Goal: Task Accomplishment & Management: Manage account settings

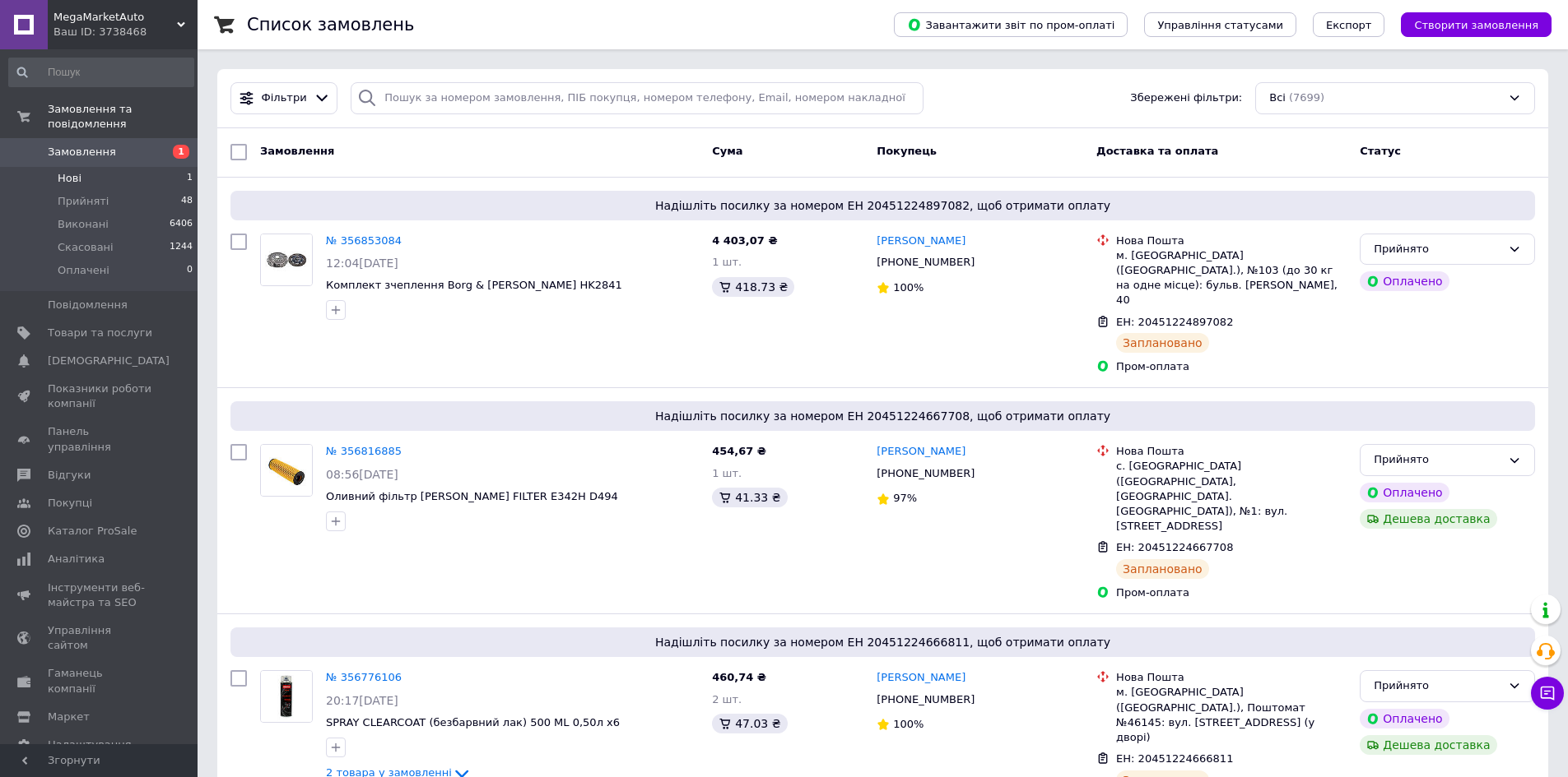
click at [118, 167] on li "Нові 1" at bounding box center [101, 179] width 202 height 23
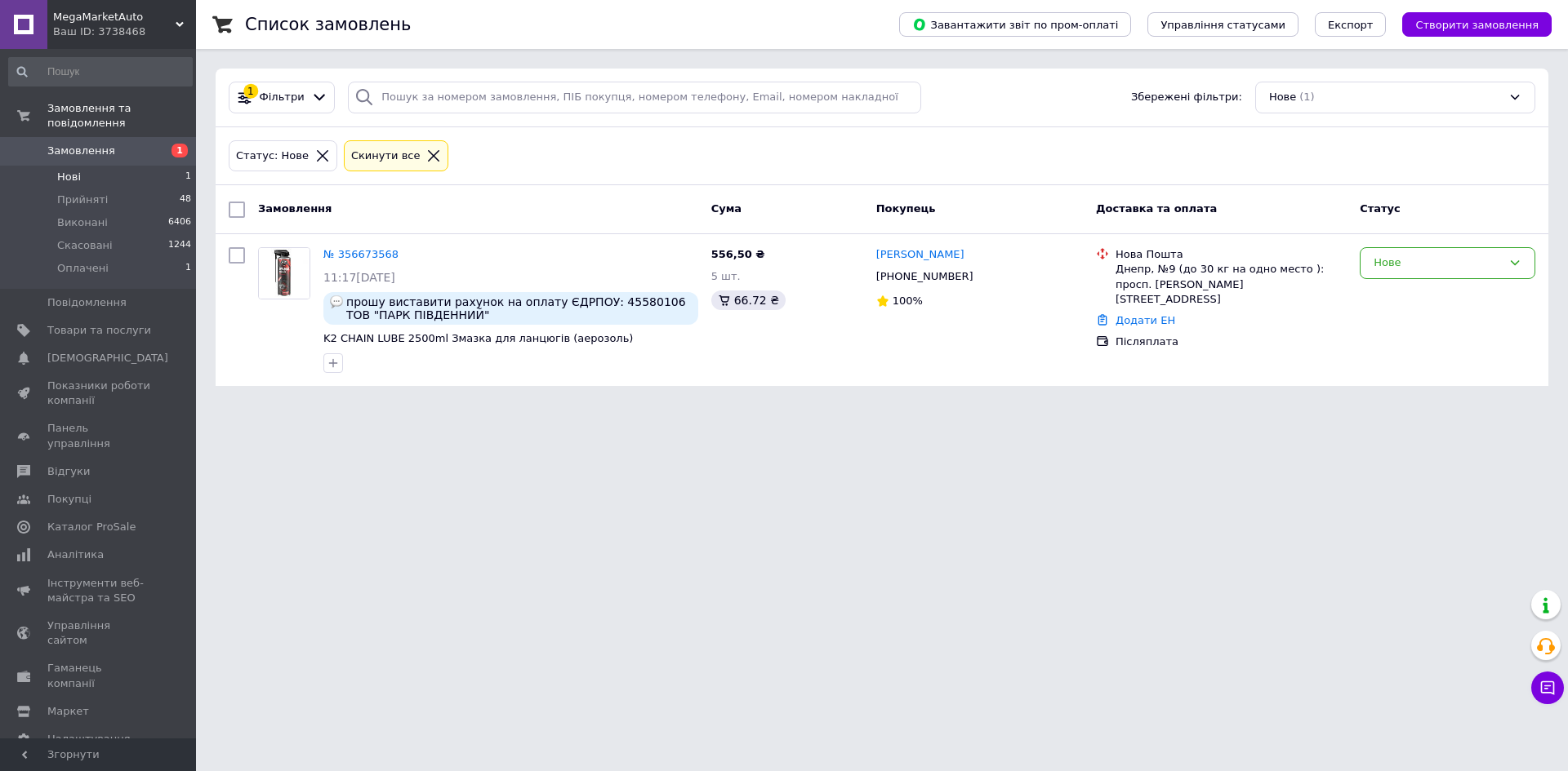
click at [397, 406] on html "MegaMarketAuto Ваш ID: 3738468 Сайт MegaMarketAuto Кабінет покупця Перевірити с…" at bounding box center [784, 203] width 1568 height 406
click at [87, 238] on span "Скасовані" at bounding box center [85, 245] width 55 height 14
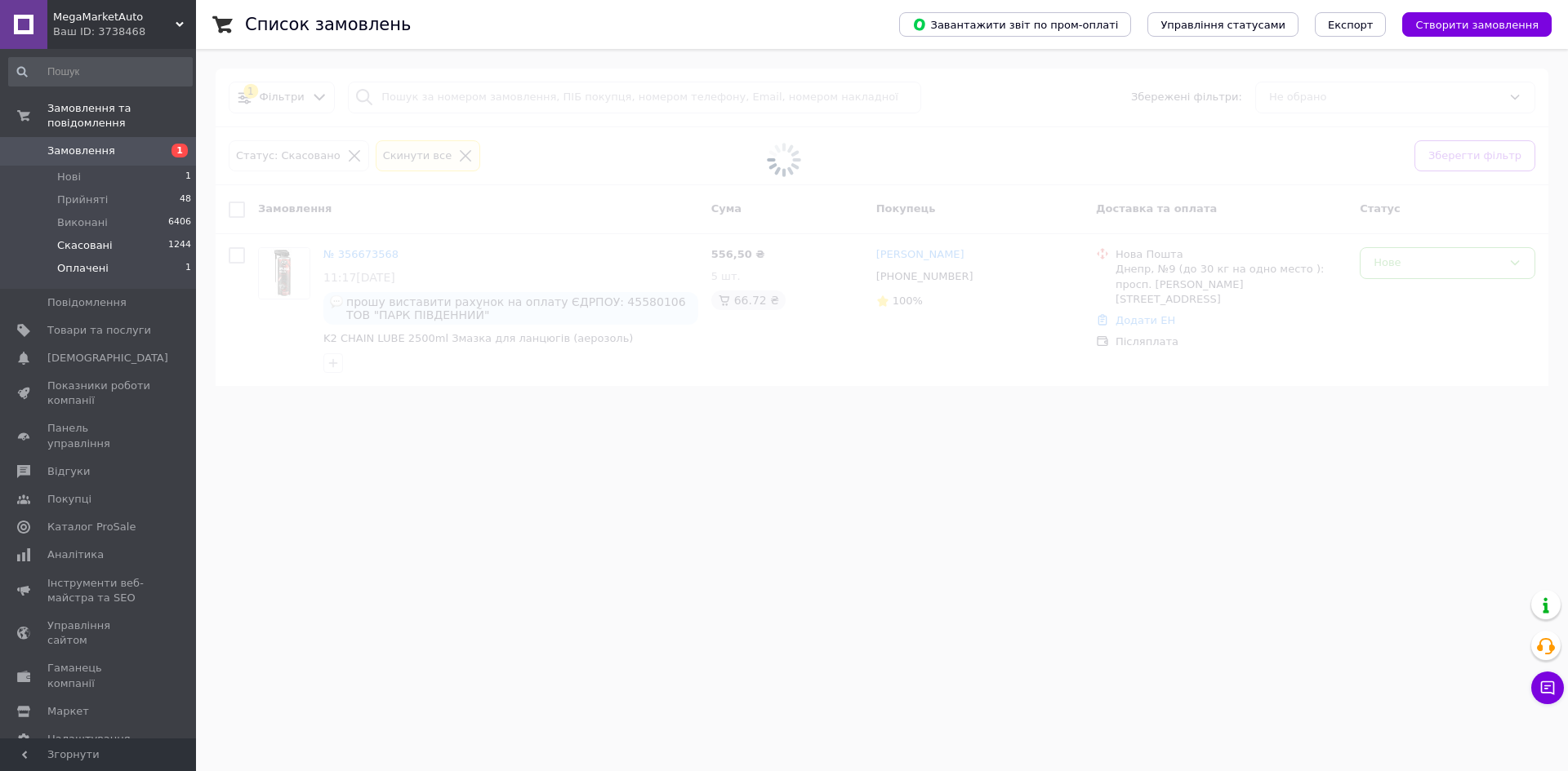
click at [91, 261] on span "Оплачені" at bounding box center [83, 269] width 52 height 14
click at [756, 601] on span at bounding box center [784, 386] width 1568 height 771
click at [754, 604] on span at bounding box center [784, 386] width 1568 height 771
click at [637, 627] on span at bounding box center [784, 386] width 1568 height 771
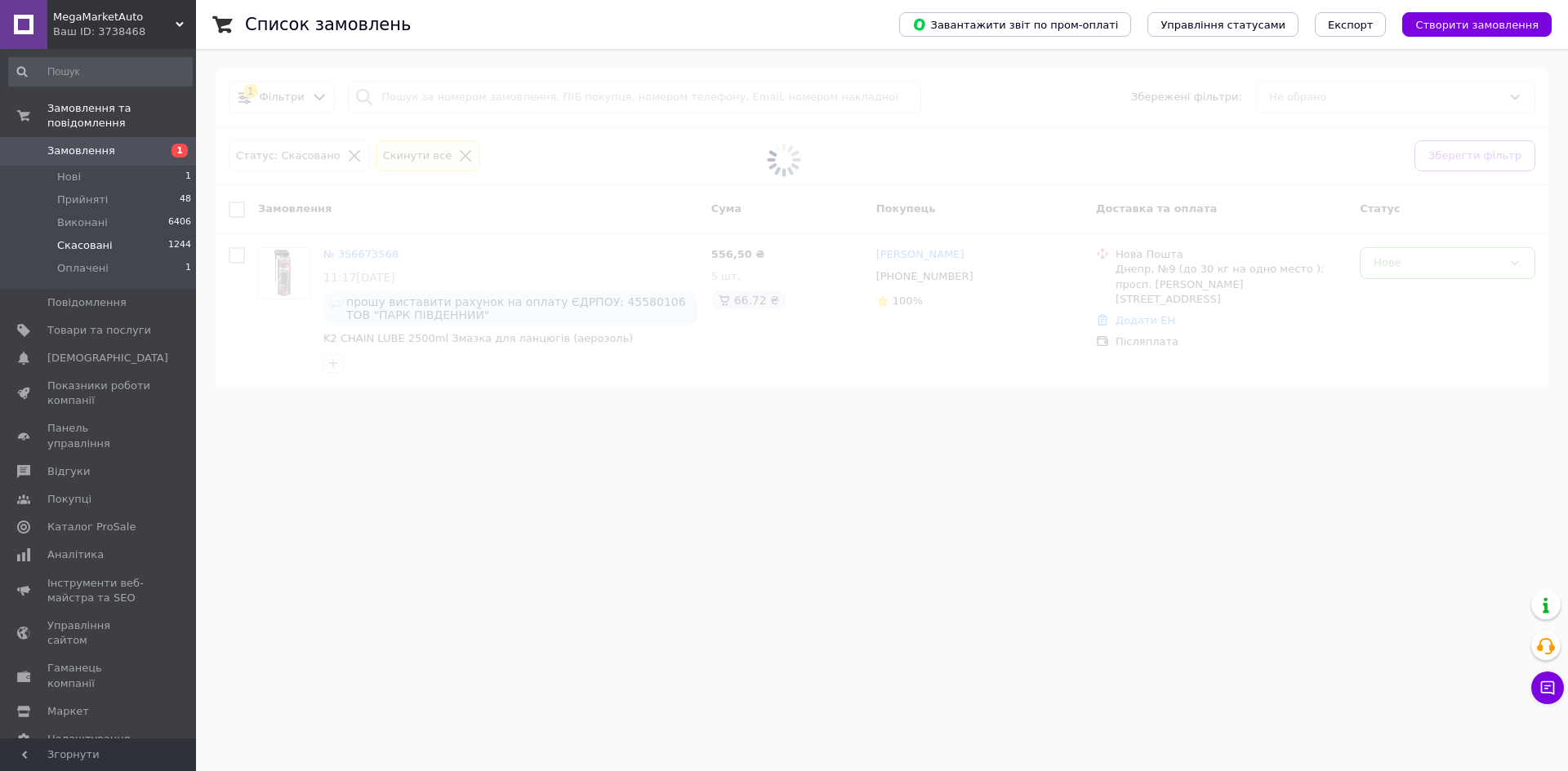
click at [638, 627] on span at bounding box center [784, 386] width 1568 height 771
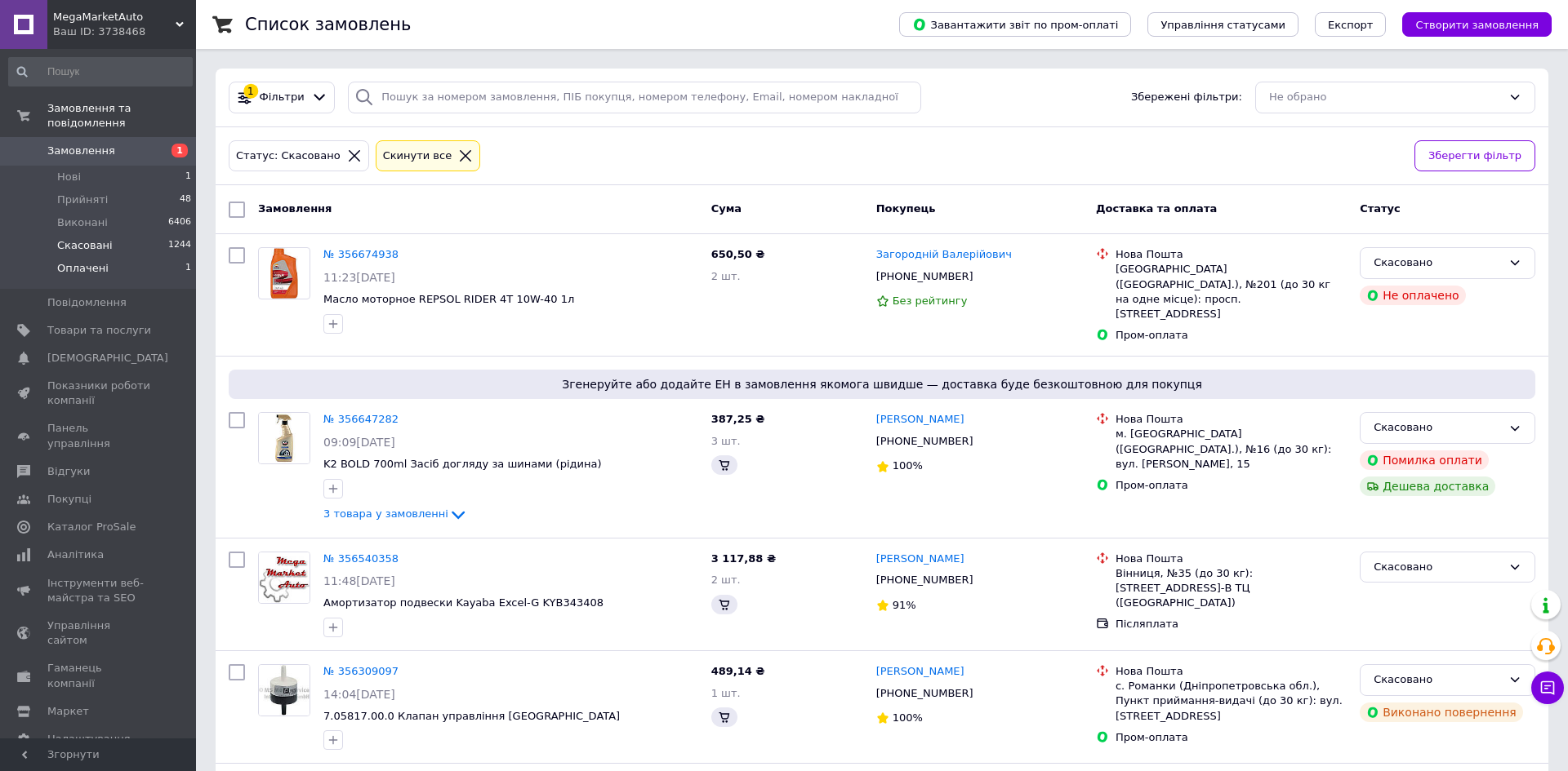
click at [107, 258] on li "Оплачені 1" at bounding box center [100, 272] width 201 height 31
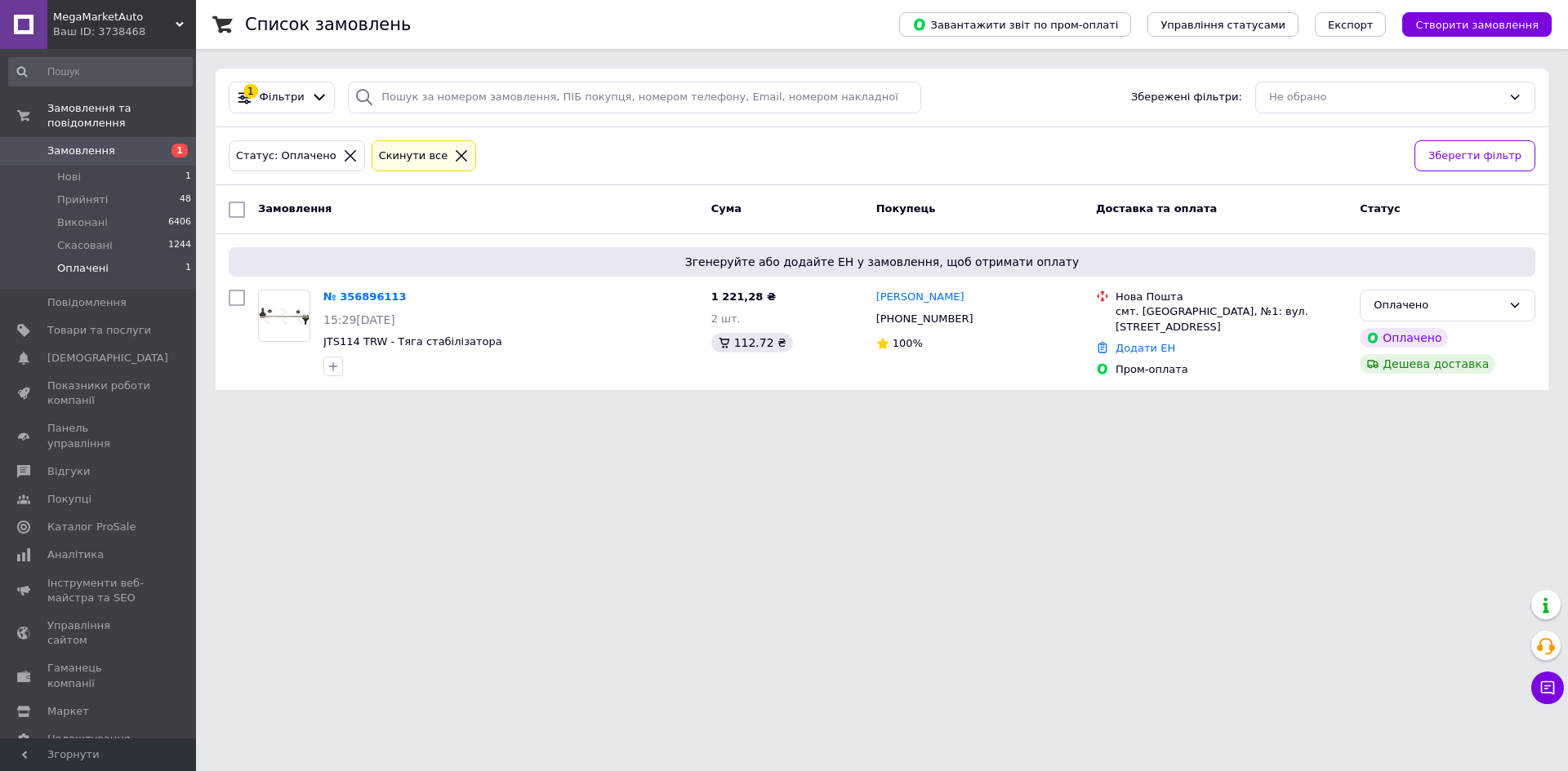
click at [380, 300] on link "№ 356896113" at bounding box center [364, 297] width 83 height 12
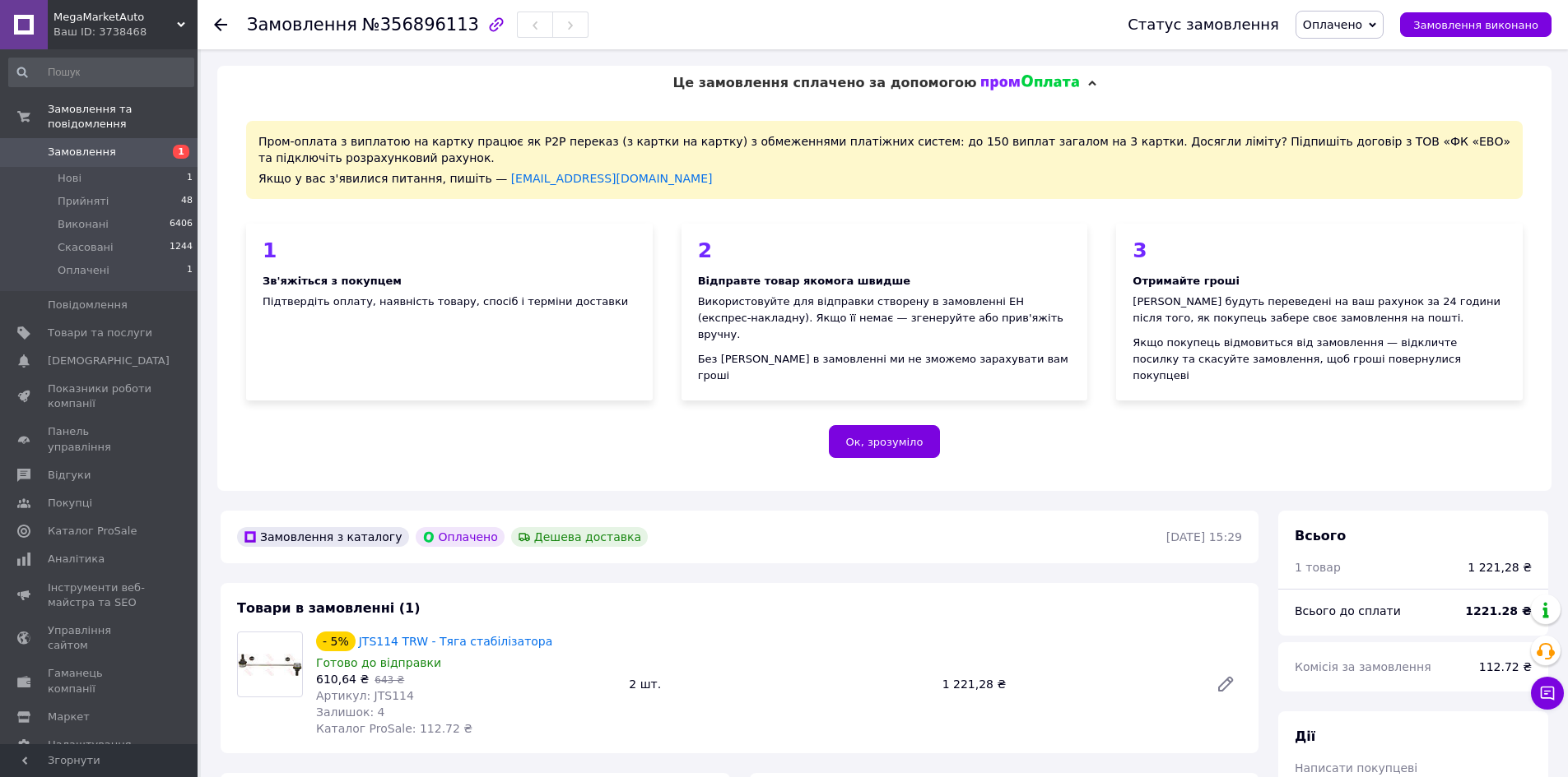
click at [1362, 27] on span "Оплачено" at bounding box center [1332, 24] width 59 height 13
click at [1357, 56] on li "Прийнято" at bounding box center [1340, 57] width 86 height 24
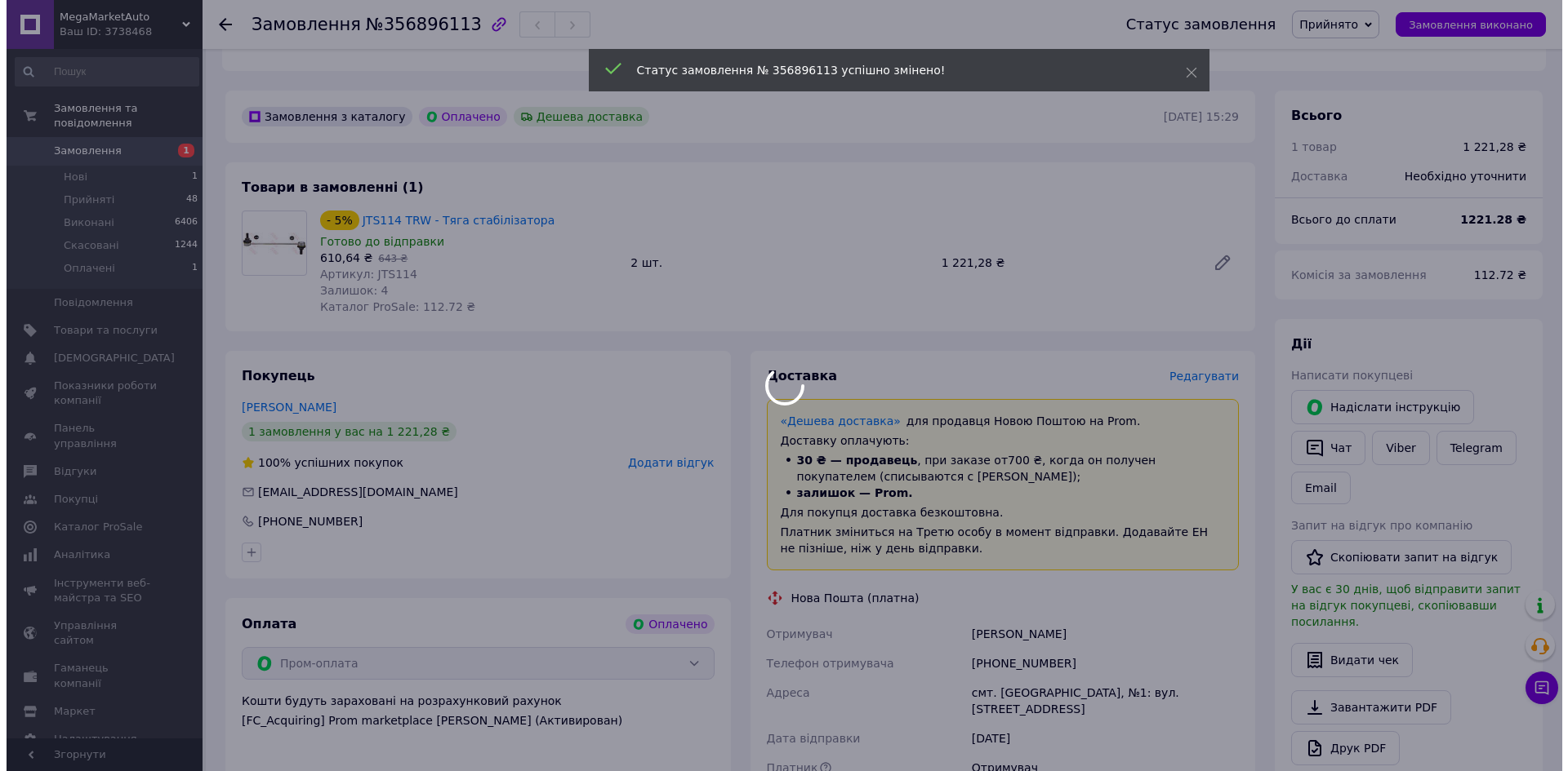
scroll to position [490, 0]
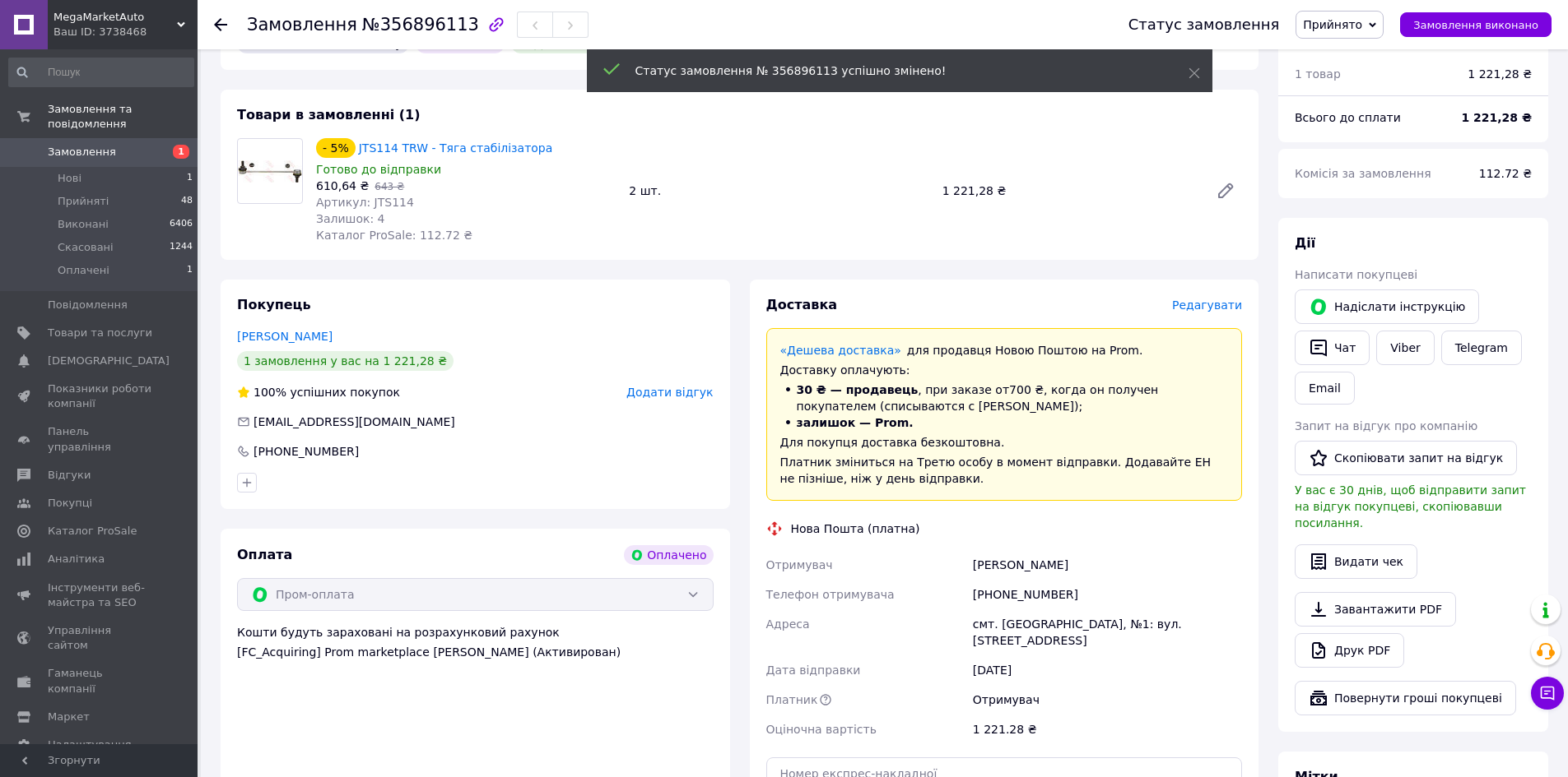
click at [1219, 299] on span "Редагувати" at bounding box center [1207, 305] width 70 height 13
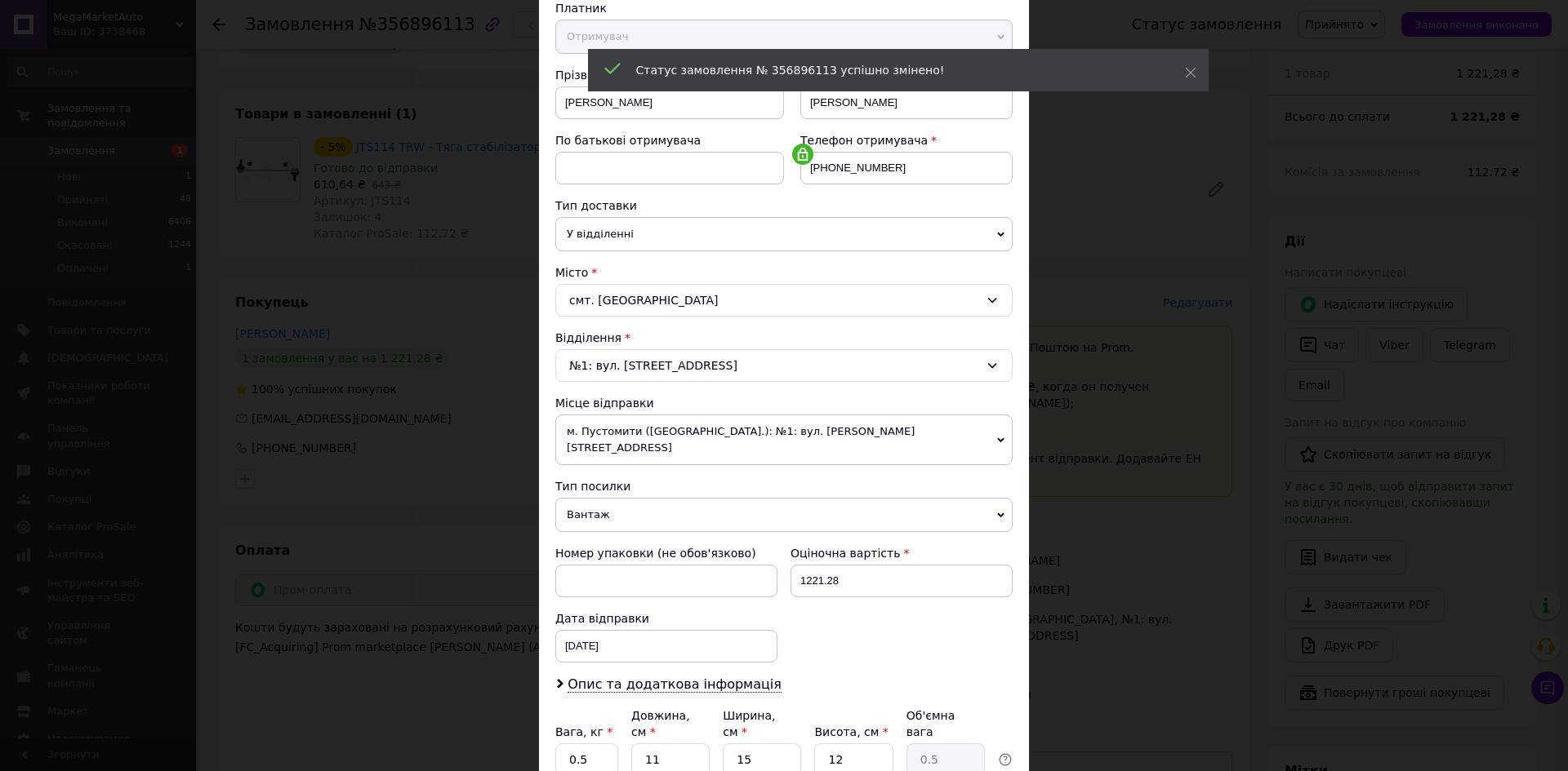
scroll to position [312, 0]
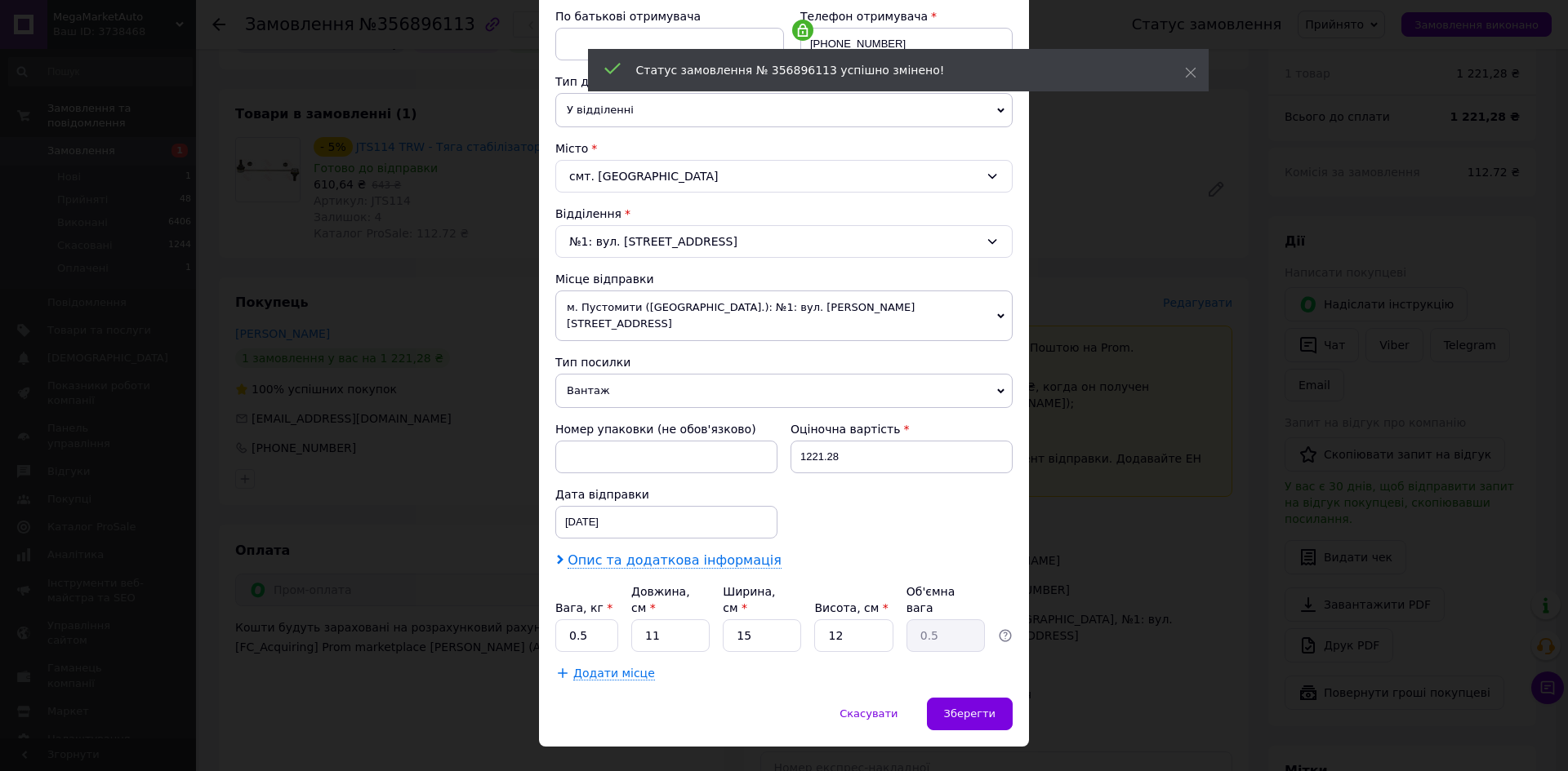
click at [655, 552] on span "Опис та додаткова інформація" at bounding box center [675, 560] width 214 height 16
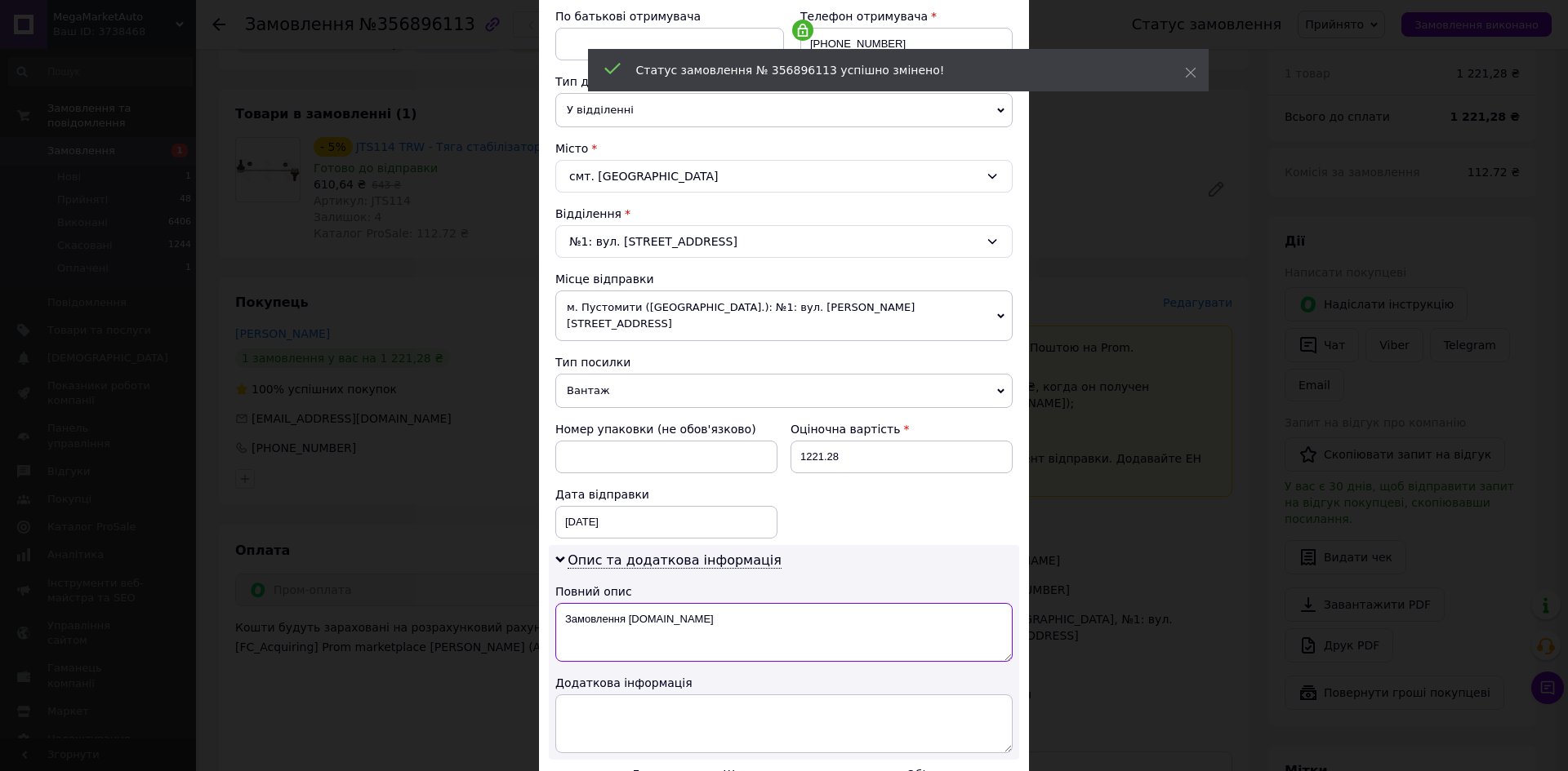
click at [763, 607] on textarea "Замовлення Prom.ua" at bounding box center [784, 633] width 457 height 59
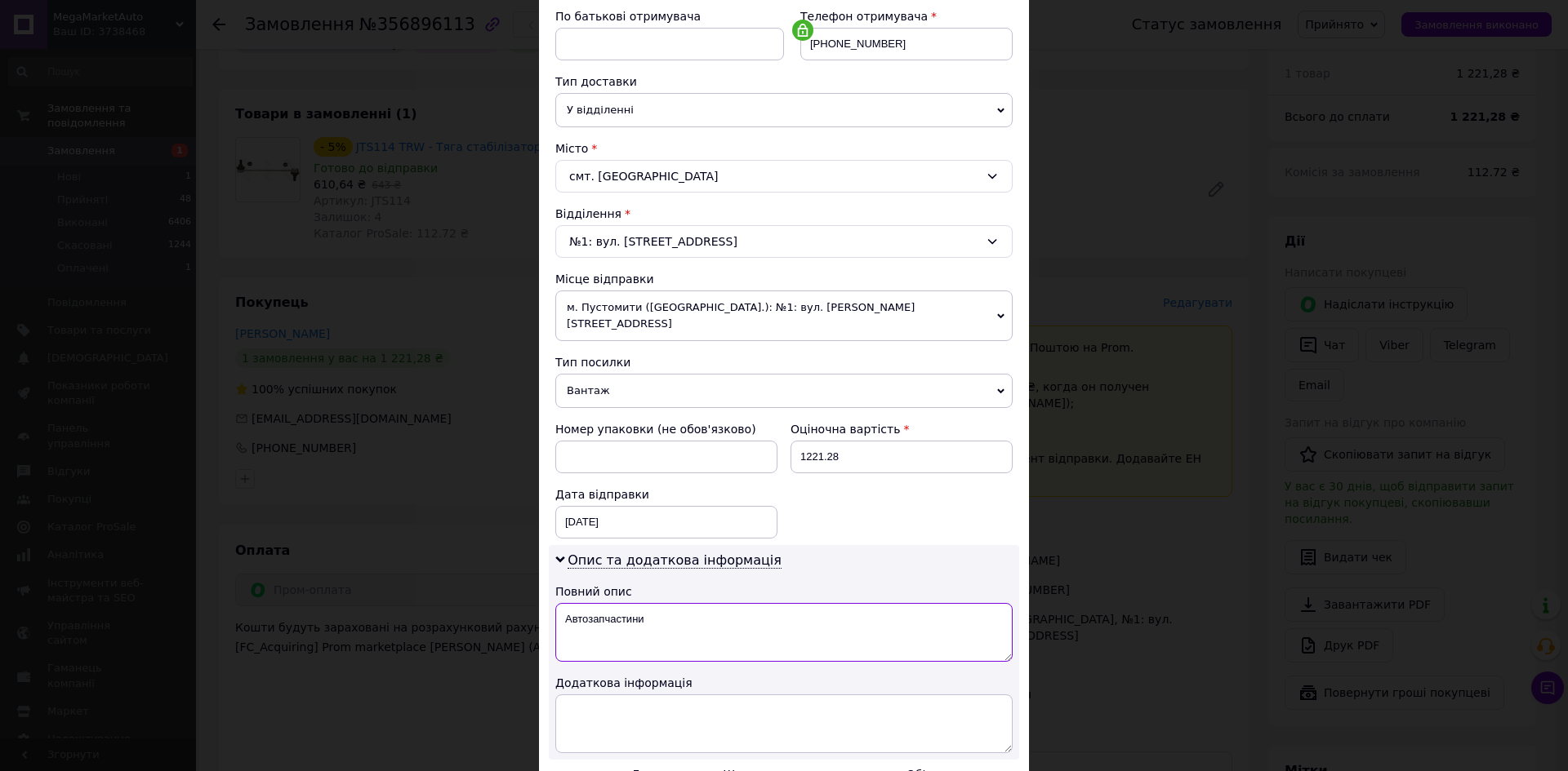
type textarea "Автозапчастини"
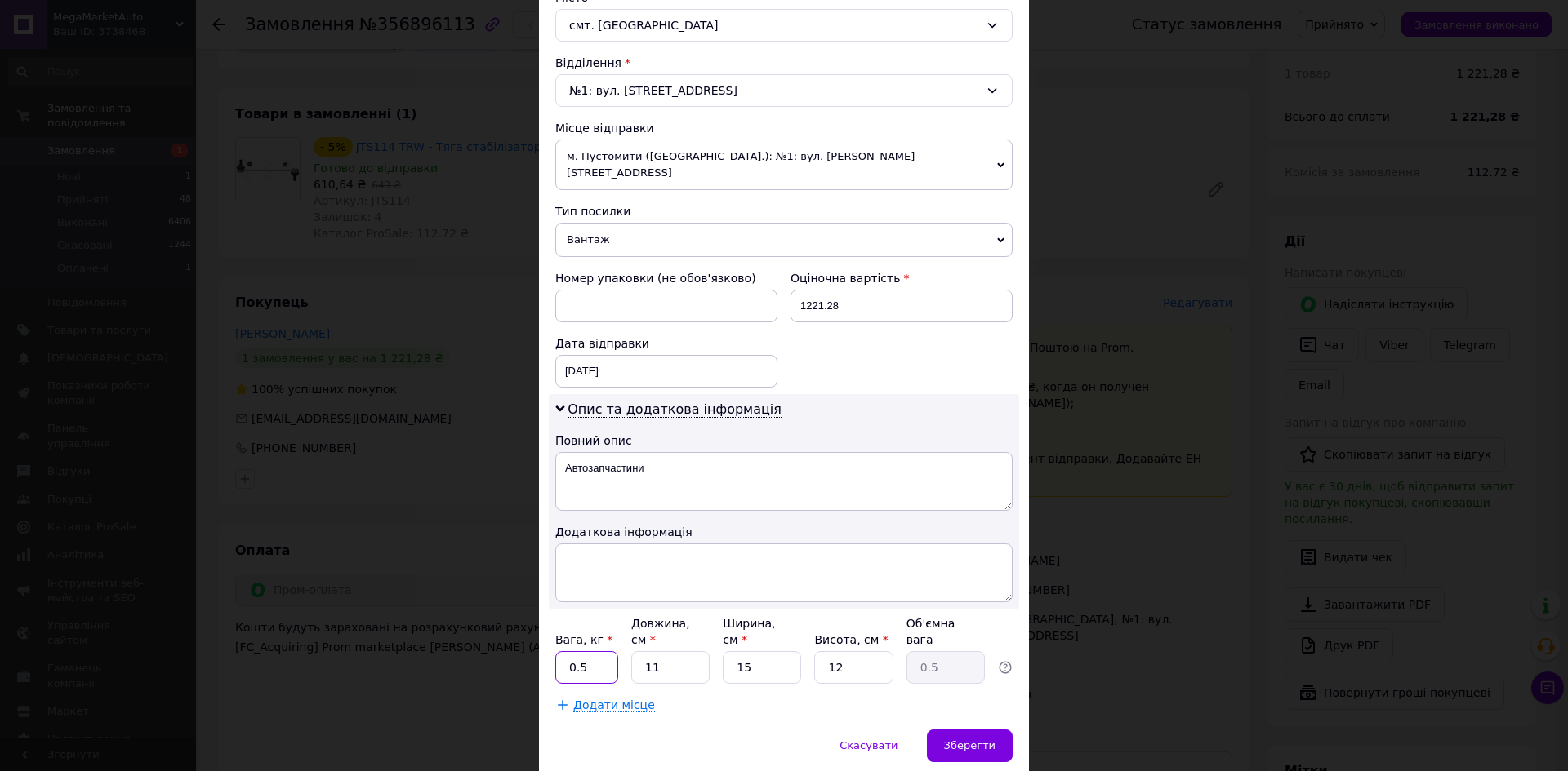
scroll to position [495, 0]
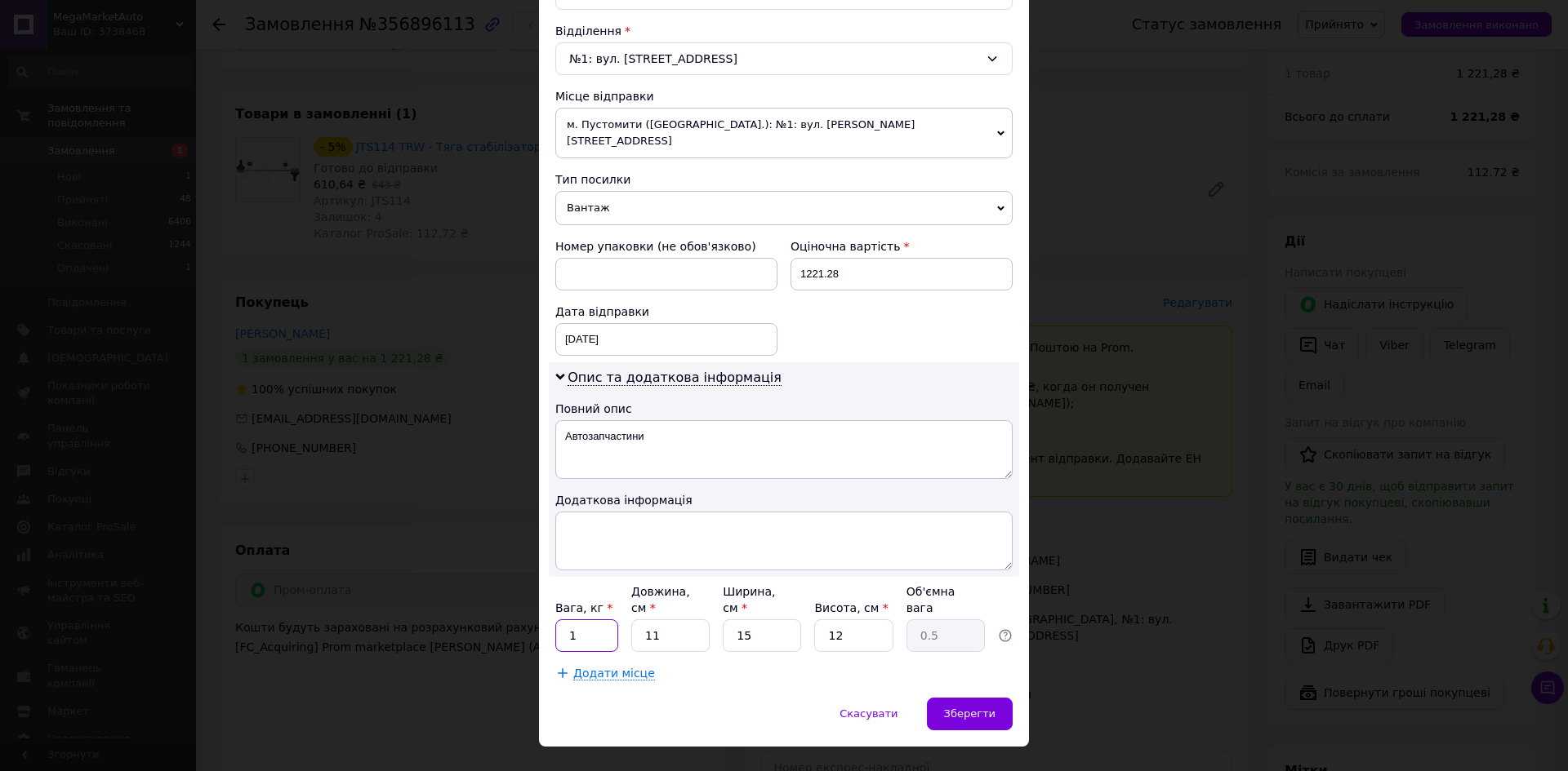
type input "1"
type input "3"
type input "0.14"
type input "30"
type input "1.35"
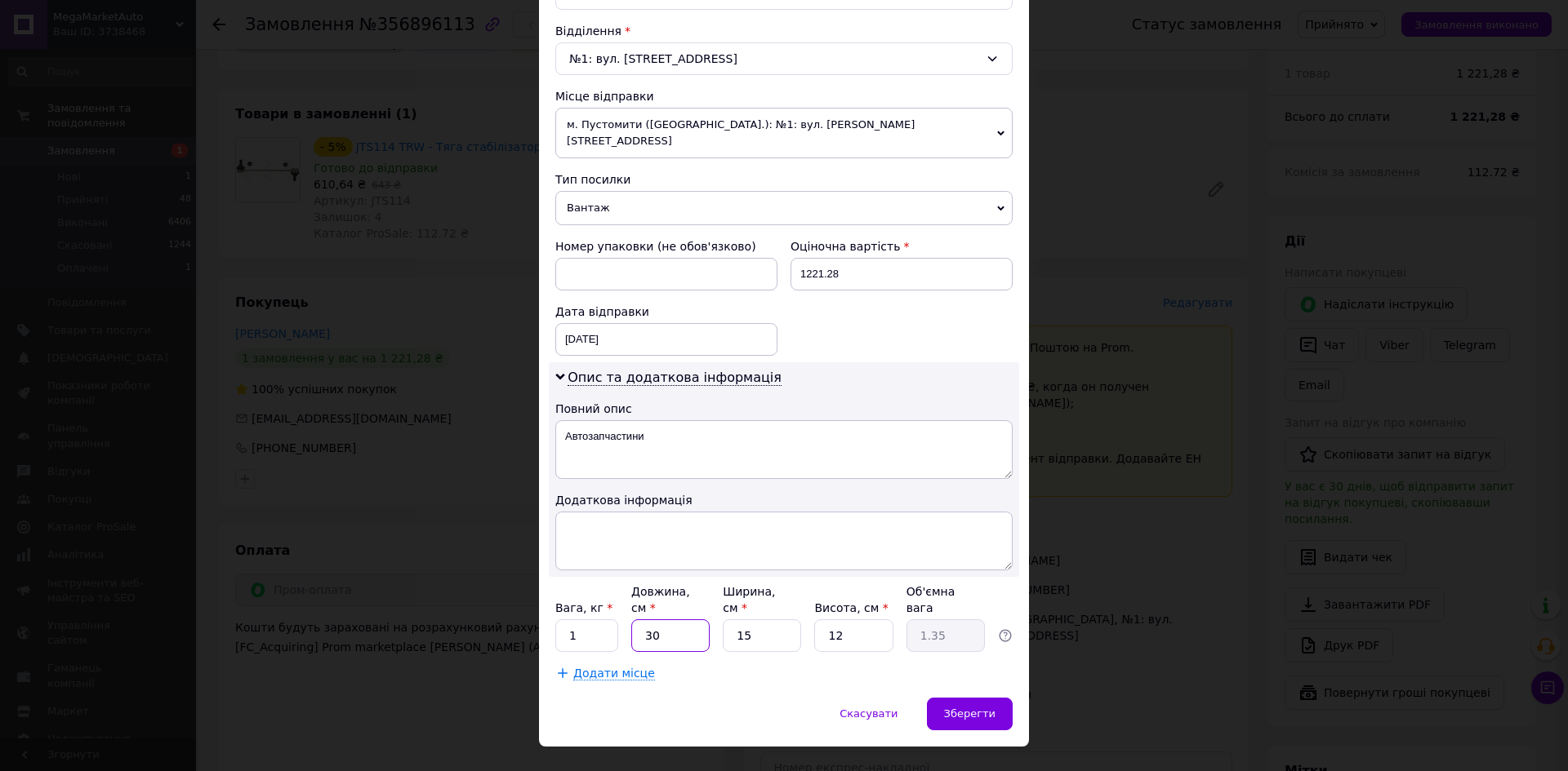
type input "30"
type input "2"
type input "0.18"
type input "25"
type input "2.25"
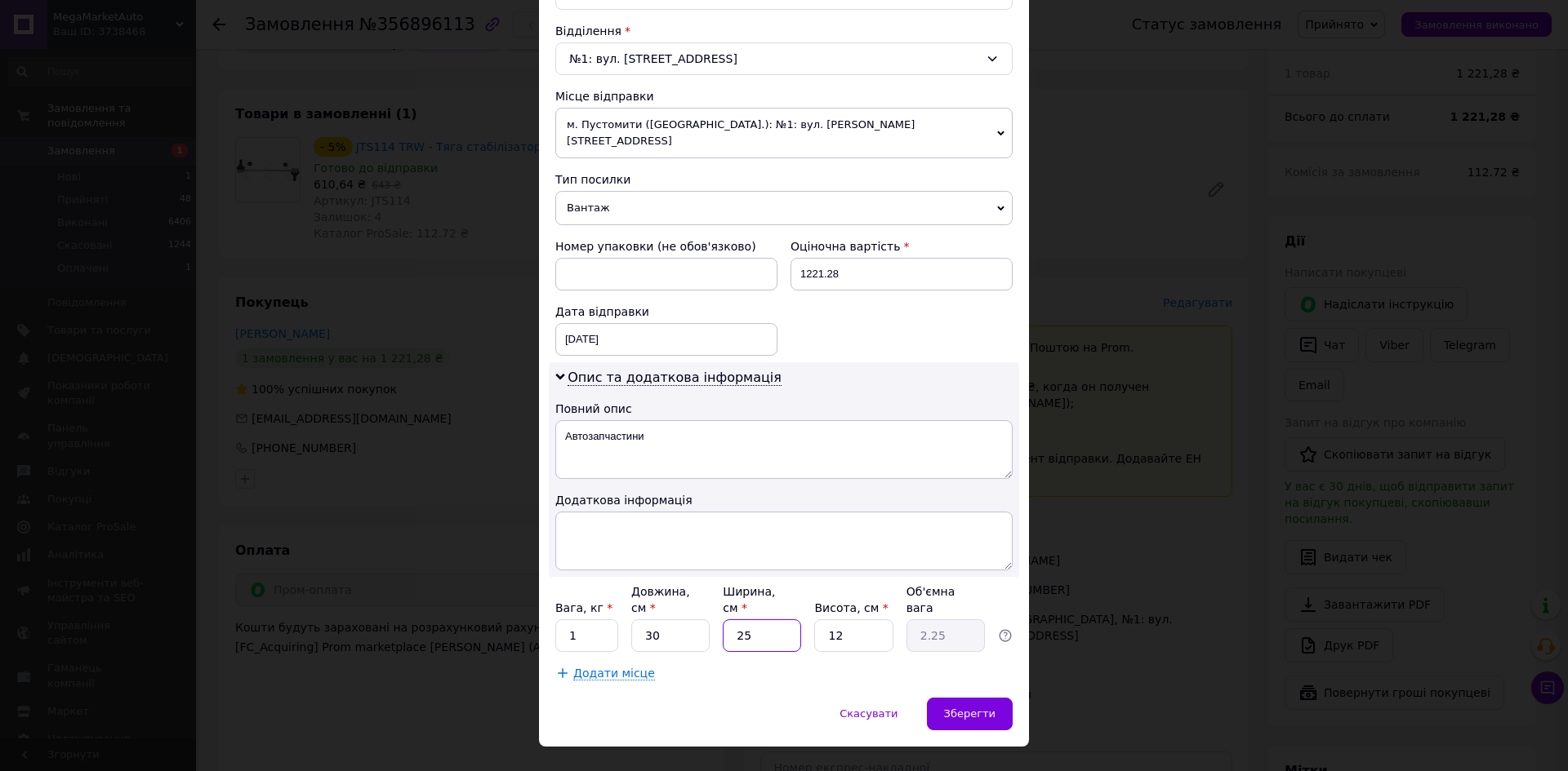
type input "2"
type input "0.18"
type input "2"
type input "0.18"
type input "20"
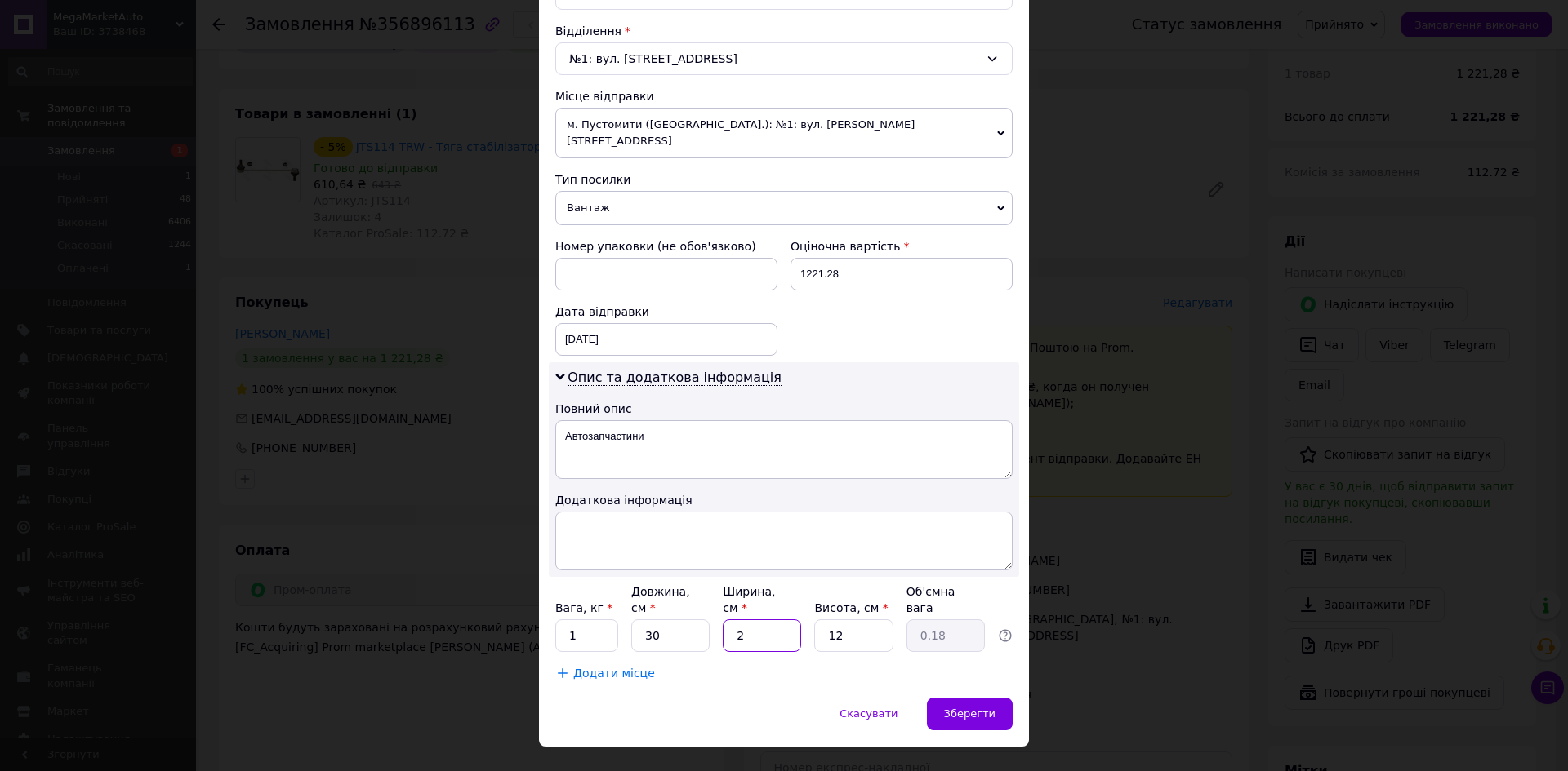
type input "1.8"
type input "20"
type input "1"
type input "0.15"
type input "15"
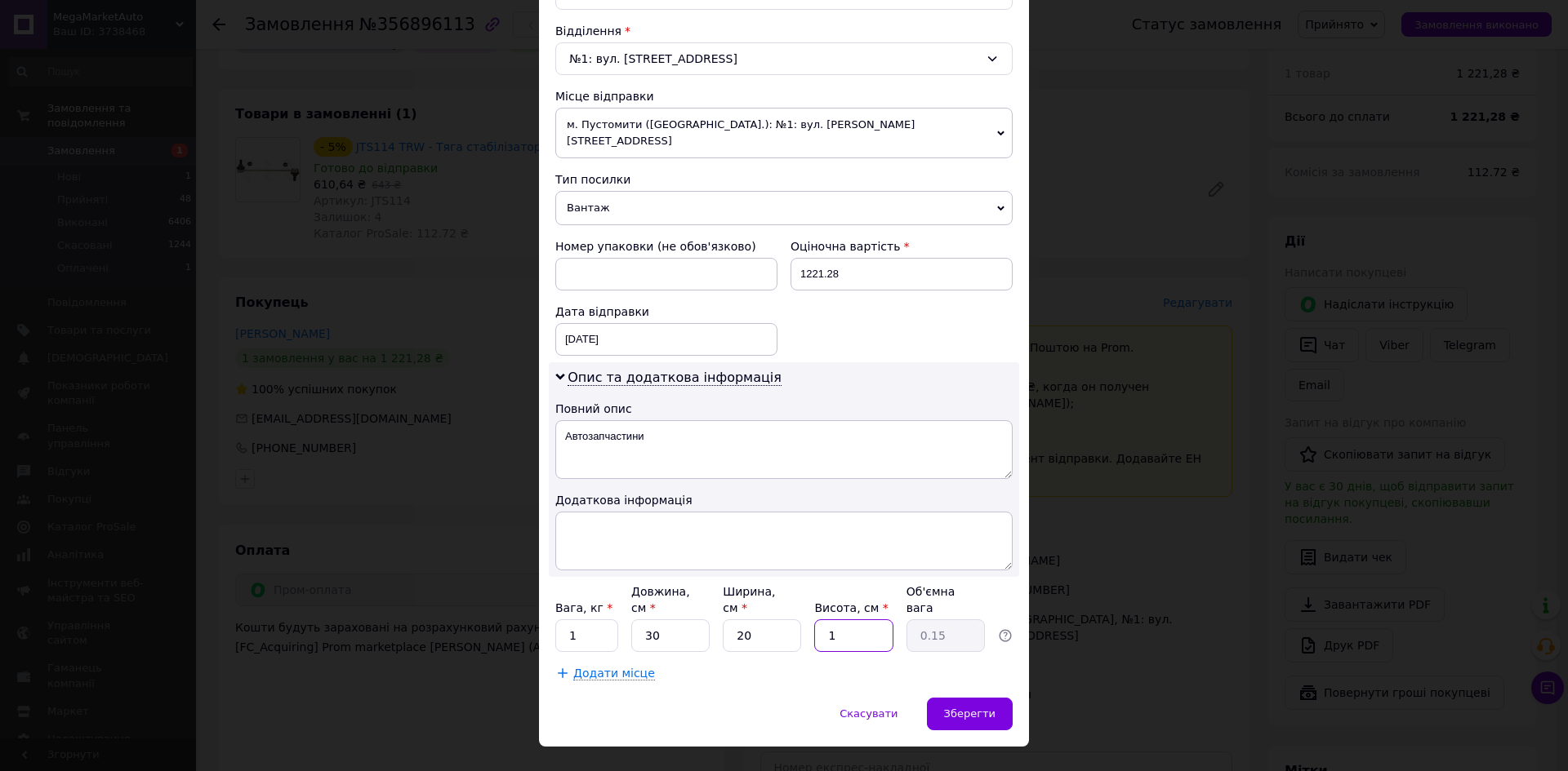
type input "2.25"
type input "15"
click at [959, 708] on span "Зберегти" at bounding box center [970, 714] width 52 height 12
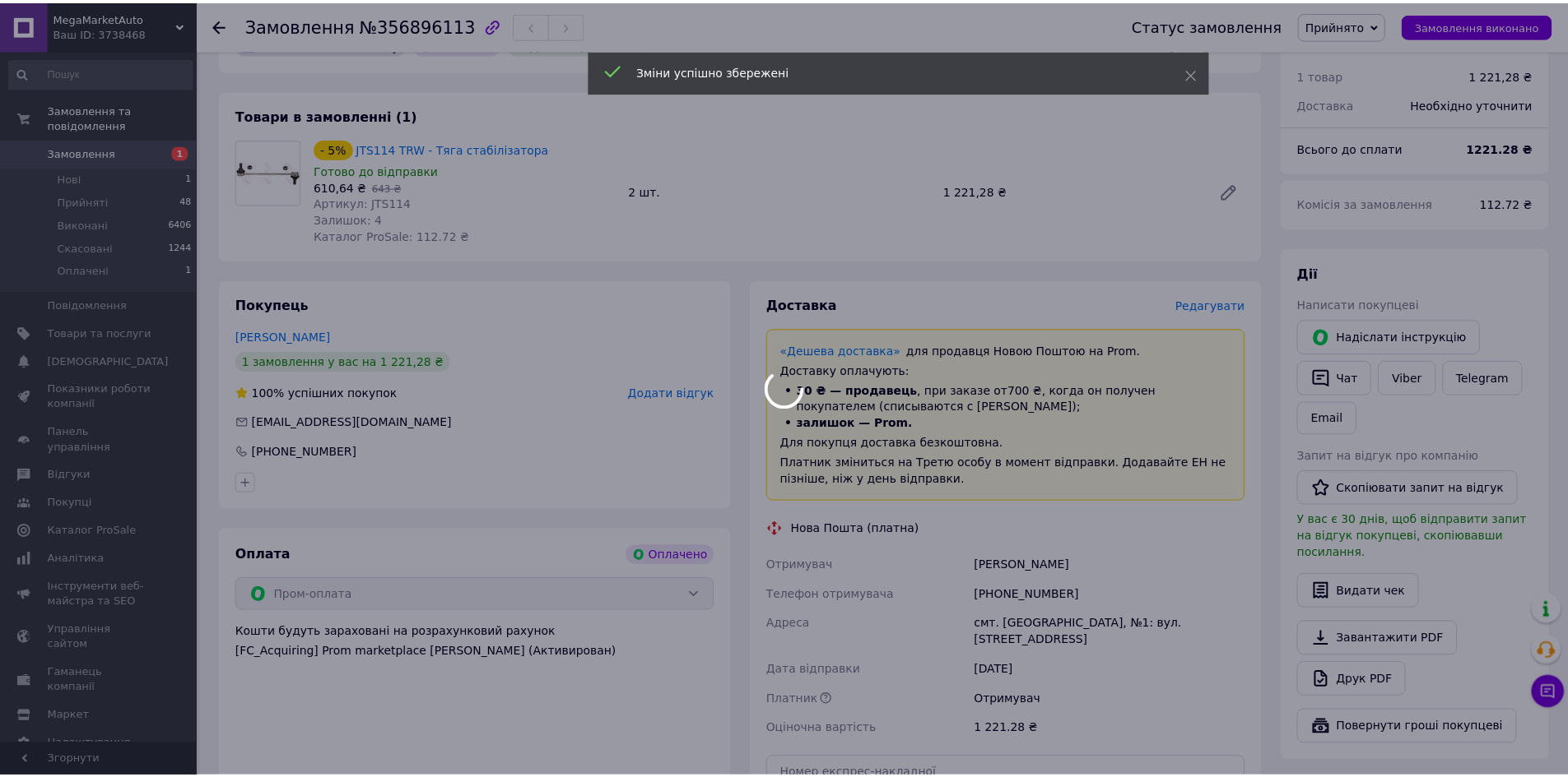
scroll to position [658, 0]
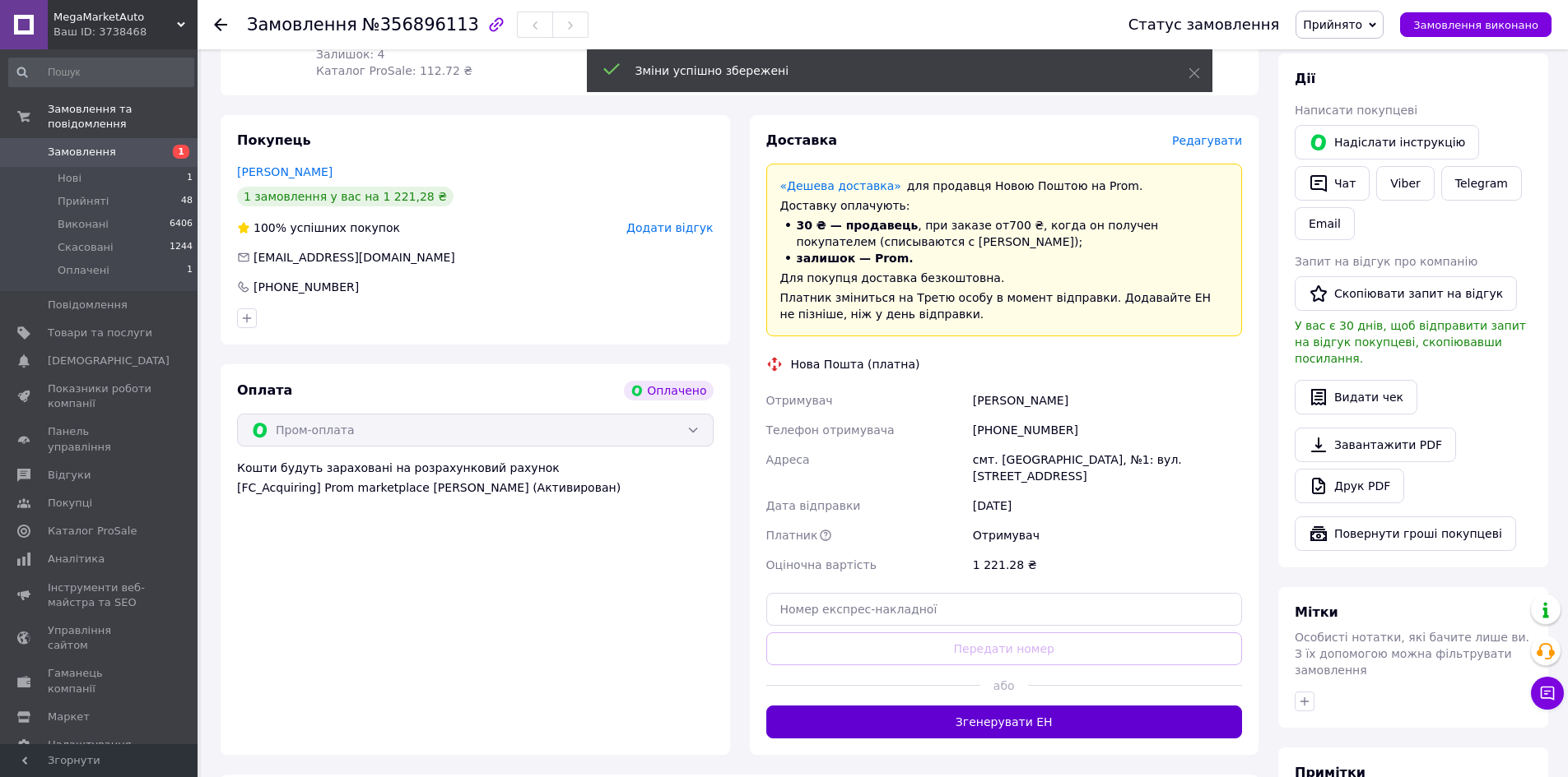
click at [951, 706] on button "Згенерувати ЕН" at bounding box center [1005, 722] width 477 height 33
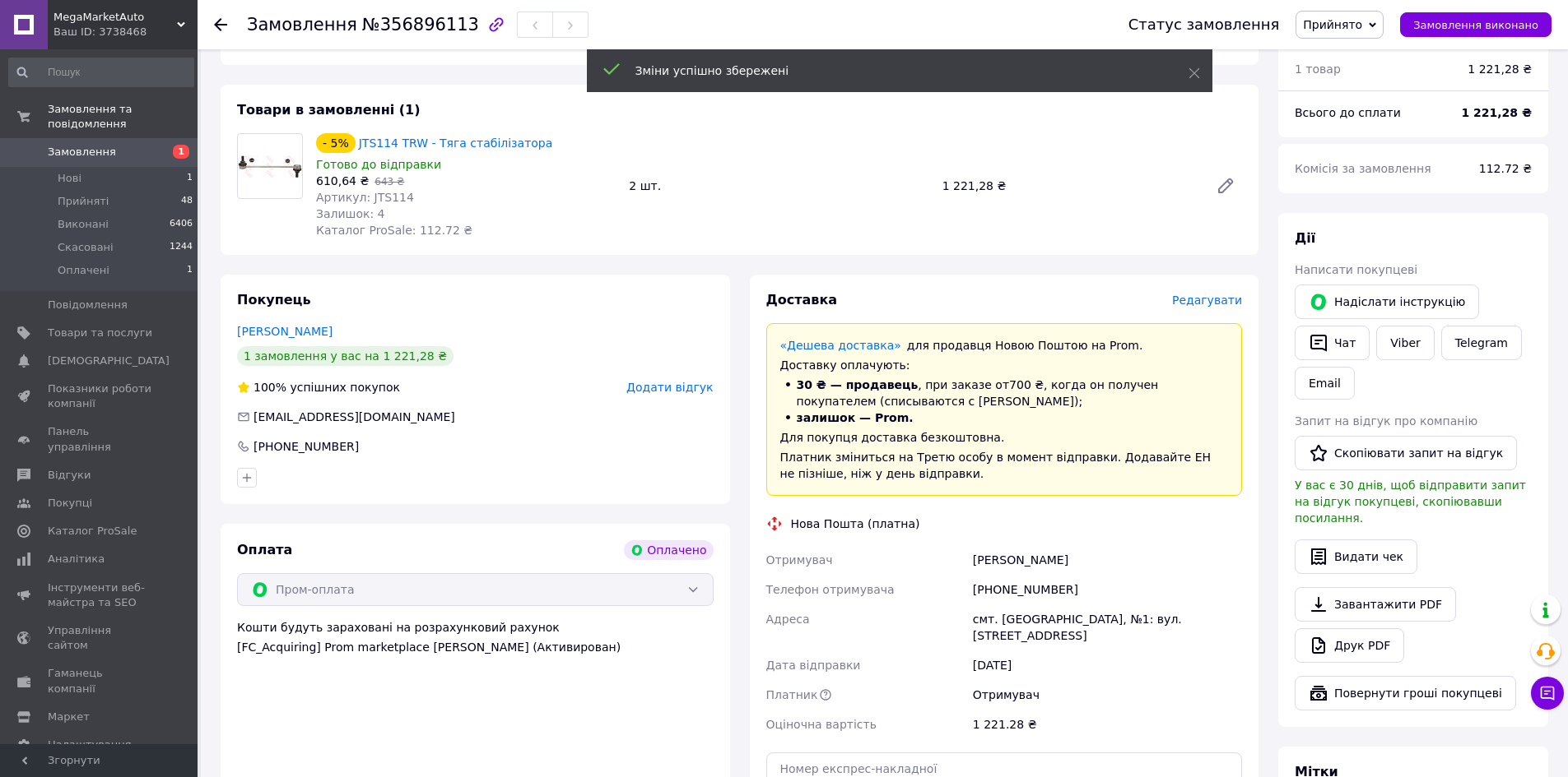
scroll to position [411, 0]
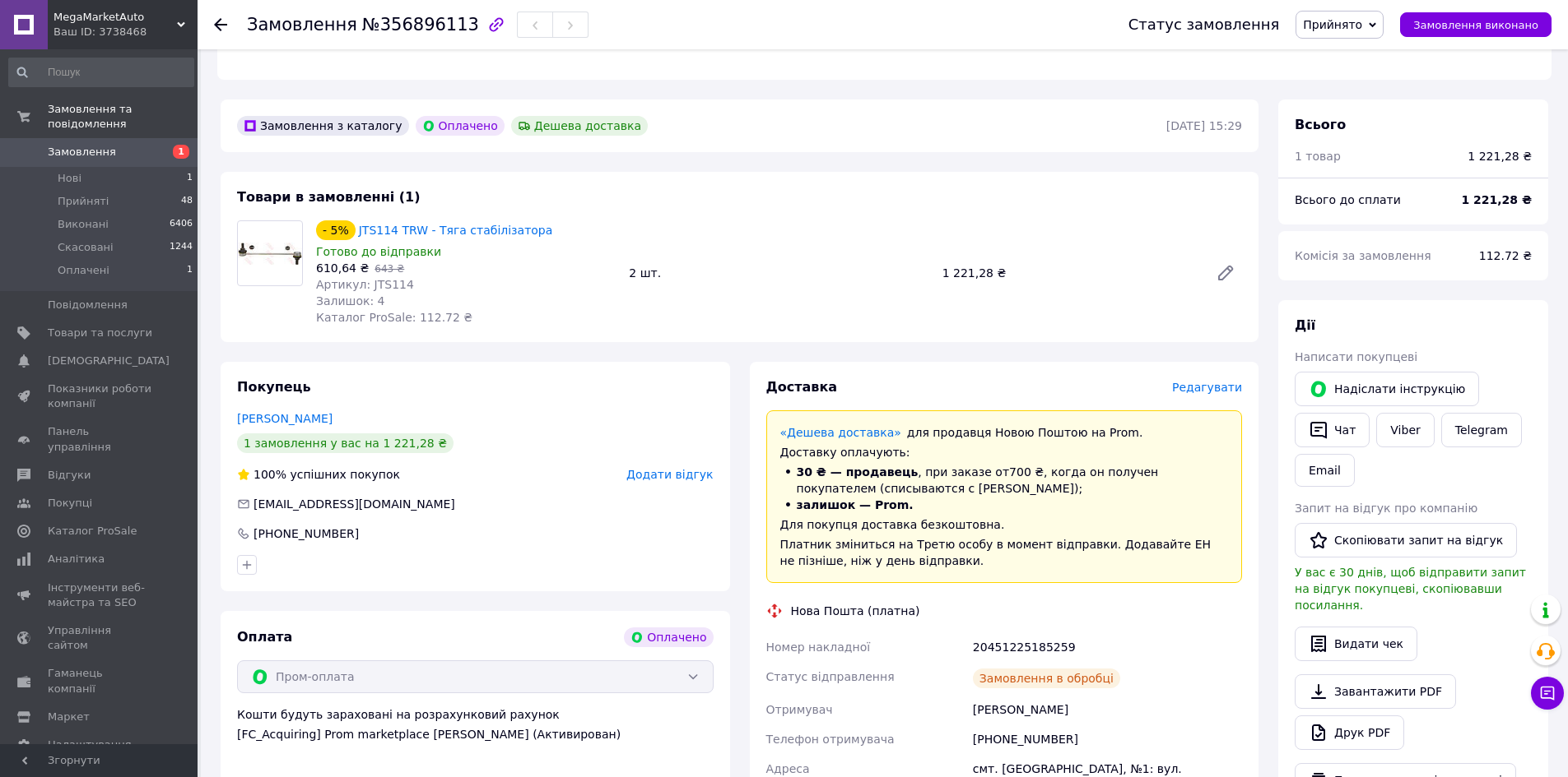
click at [1021, 632] on div "20451225185259" at bounding box center [1107, 647] width 275 height 30
copy div "20451225185259"
click at [63, 145] on span "Замовлення" at bounding box center [82, 152] width 68 height 14
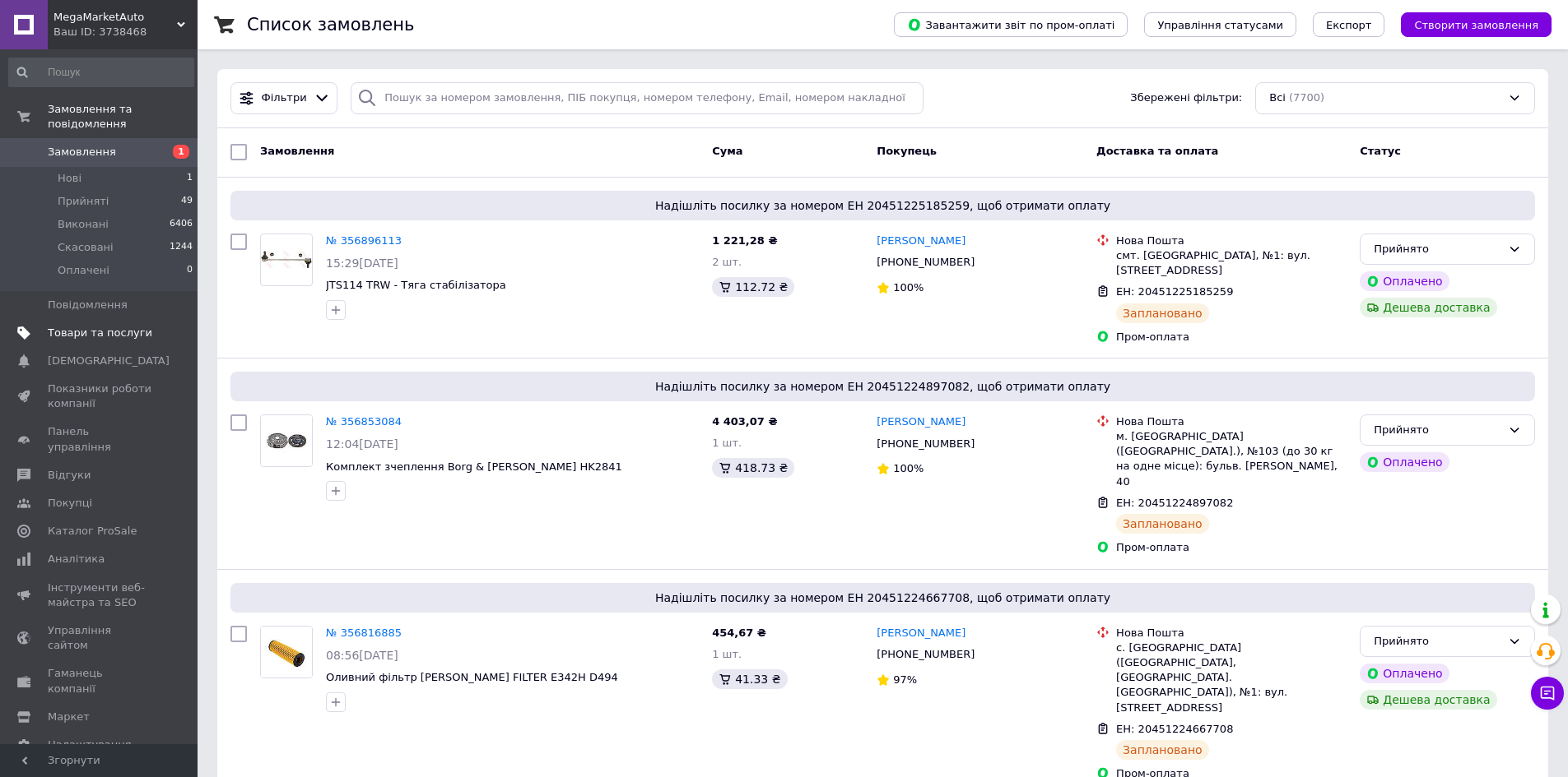
click at [101, 319] on link "Товари та послуги" at bounding box center [101, 333] width 202 height 28
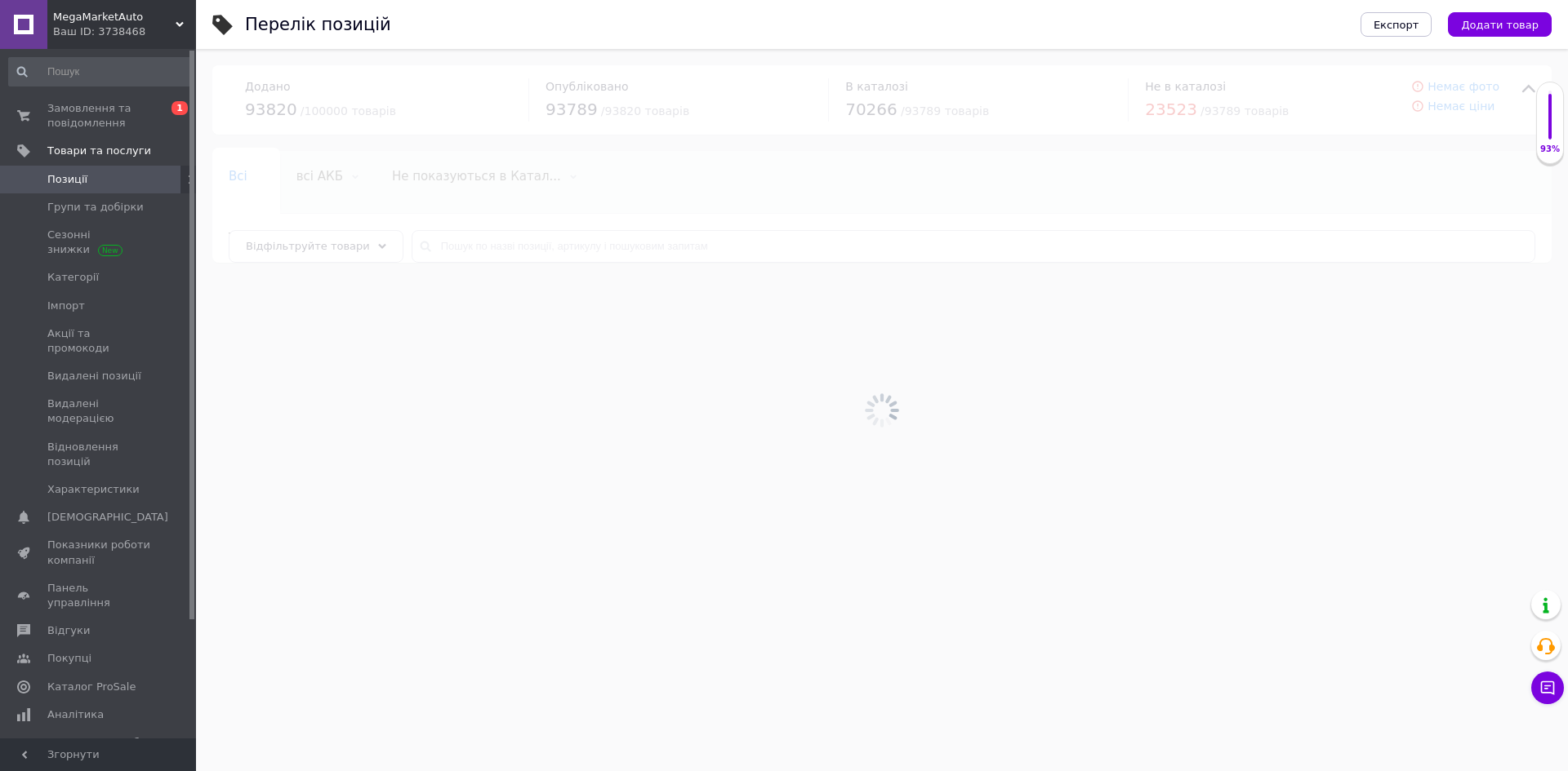
click at [866, 245] on div at bounding box center [882, 410] width 1372 height 723
click at [865, 245] on input "text" at bounding box center [973, 246] width 1124 height 33
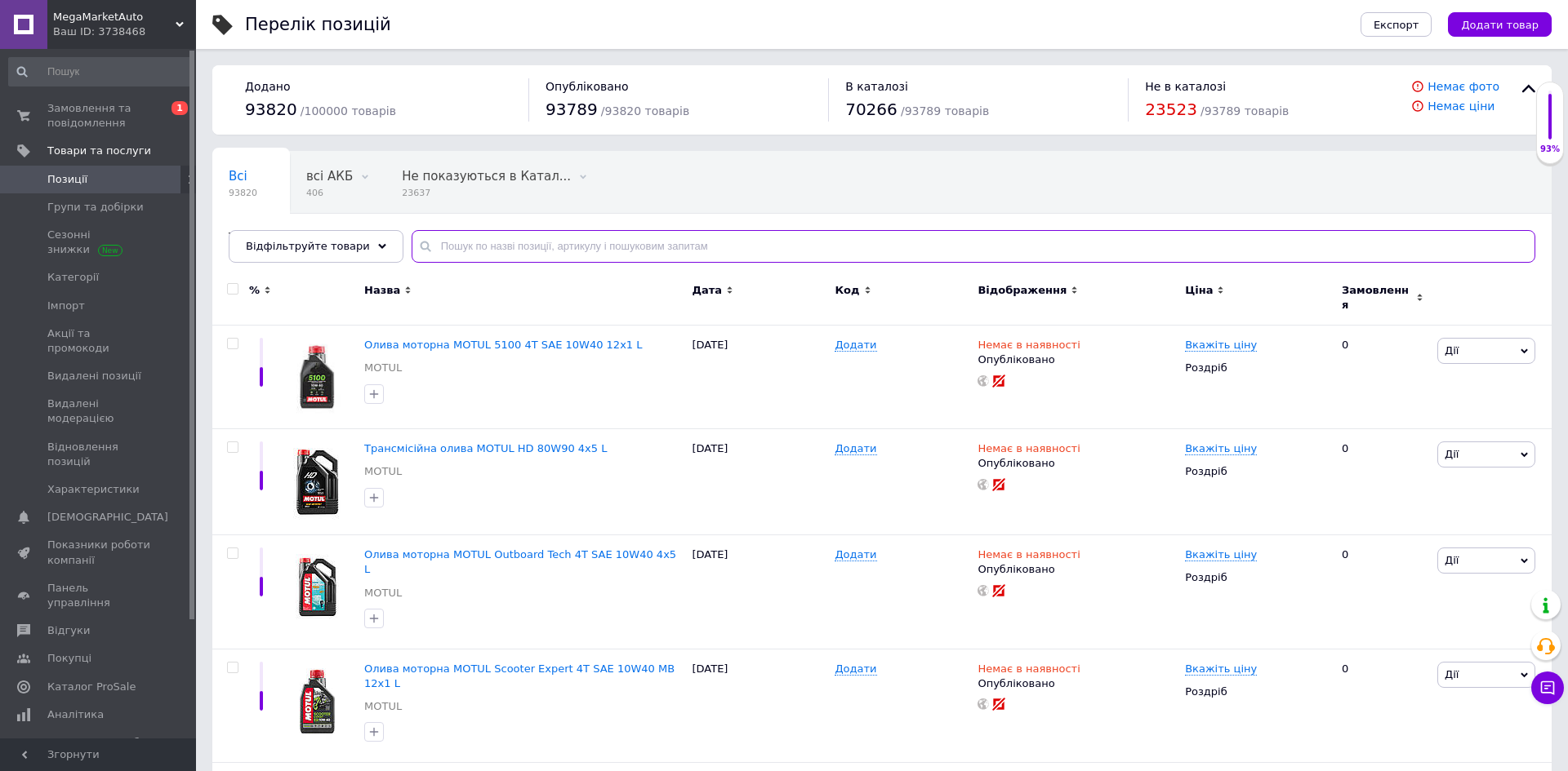
click at [865, 245] on input "text" at bounding box center [973, 246] width 1124 height 33
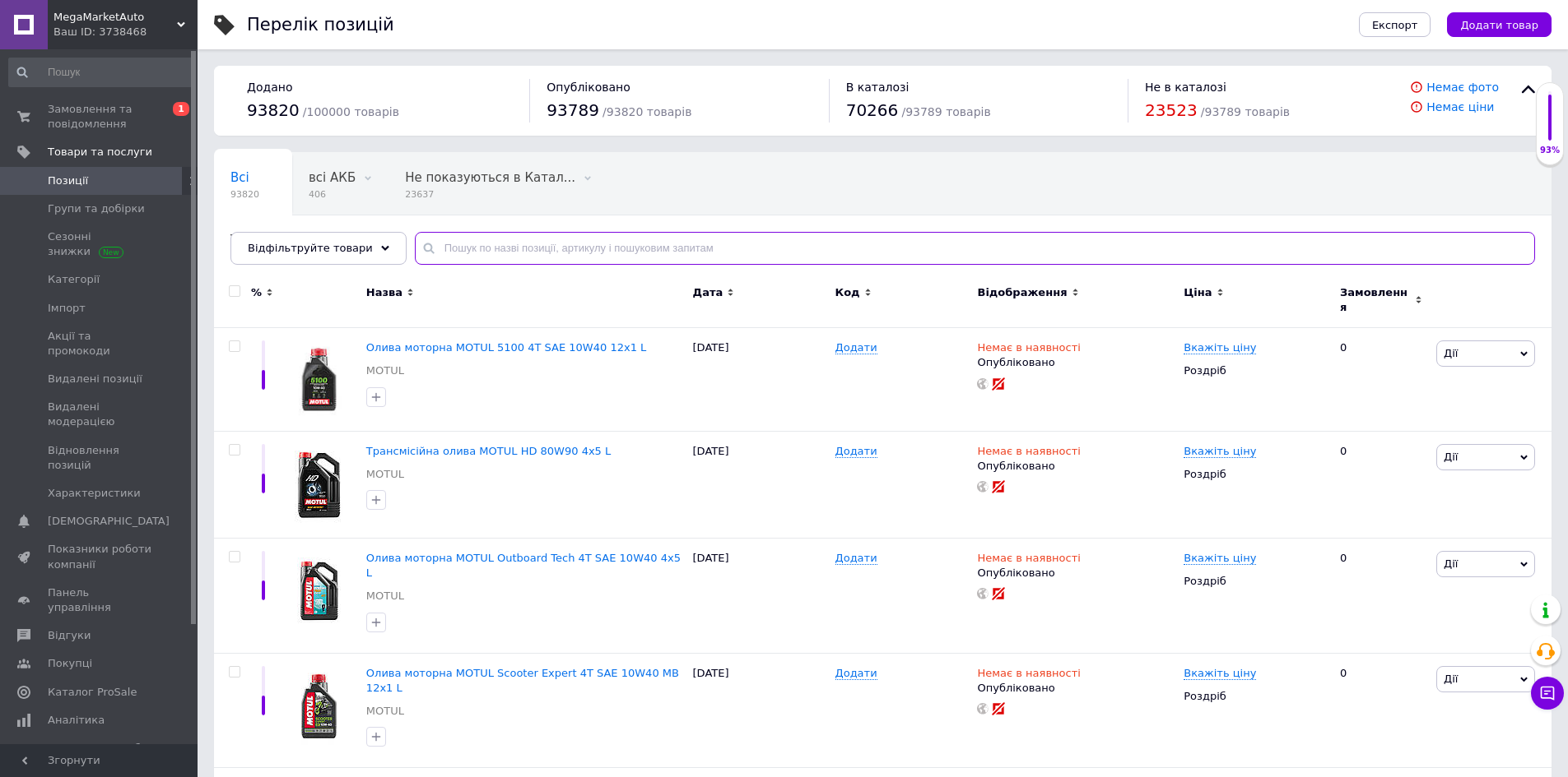
click at [872, 246] on input "text" at bounding box center [974, 248] width 1120 height 33
paste input "4558"
click at [872, 246] on input "text" at bounding box center [974, 248] width 1120 height 33
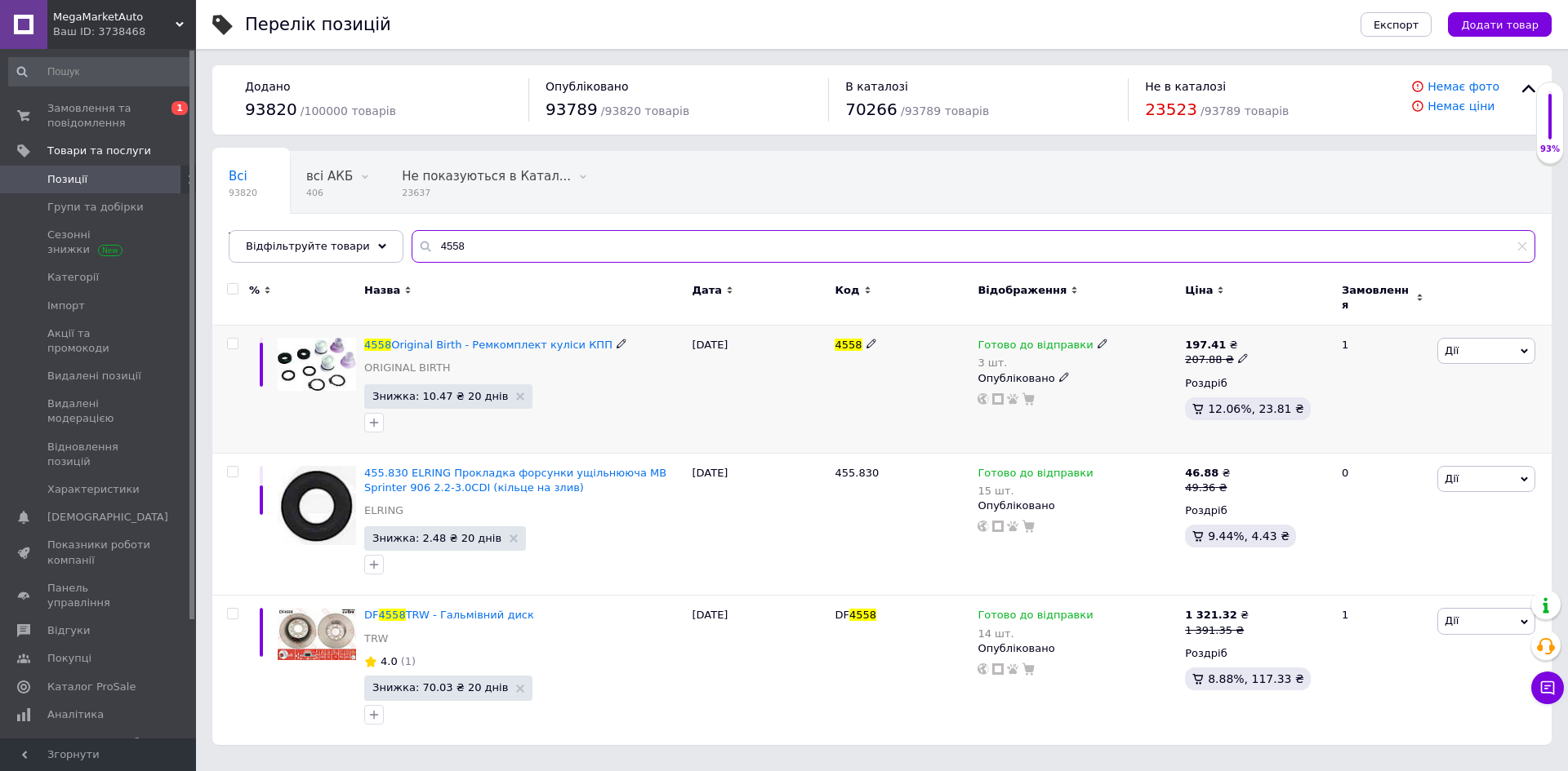
type input "4558"
click at [844, 339] on span "4558" at bounding box center [848, 345] width 27 height 12
copy span "4558"
click at [877, 192] on div "Всі 93820 всі АКБ 406 Видалити Редагувати Не показуються в Катал... 23637 Видал…" at bounding box center [553, 213] width 681 height 124
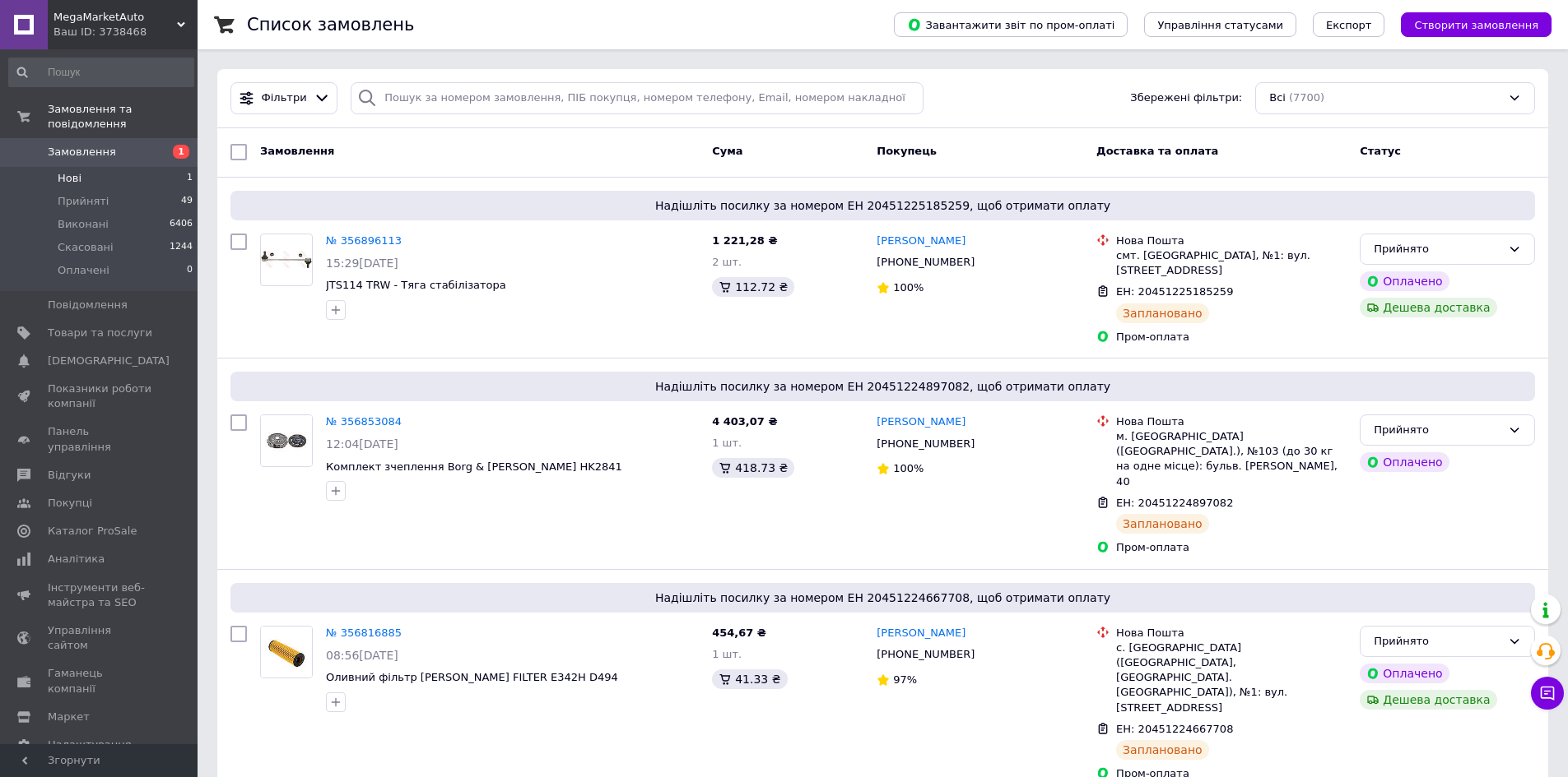
click at [76, 171] on span "Нові" at bounding box center [69, 178] width 24 height 14
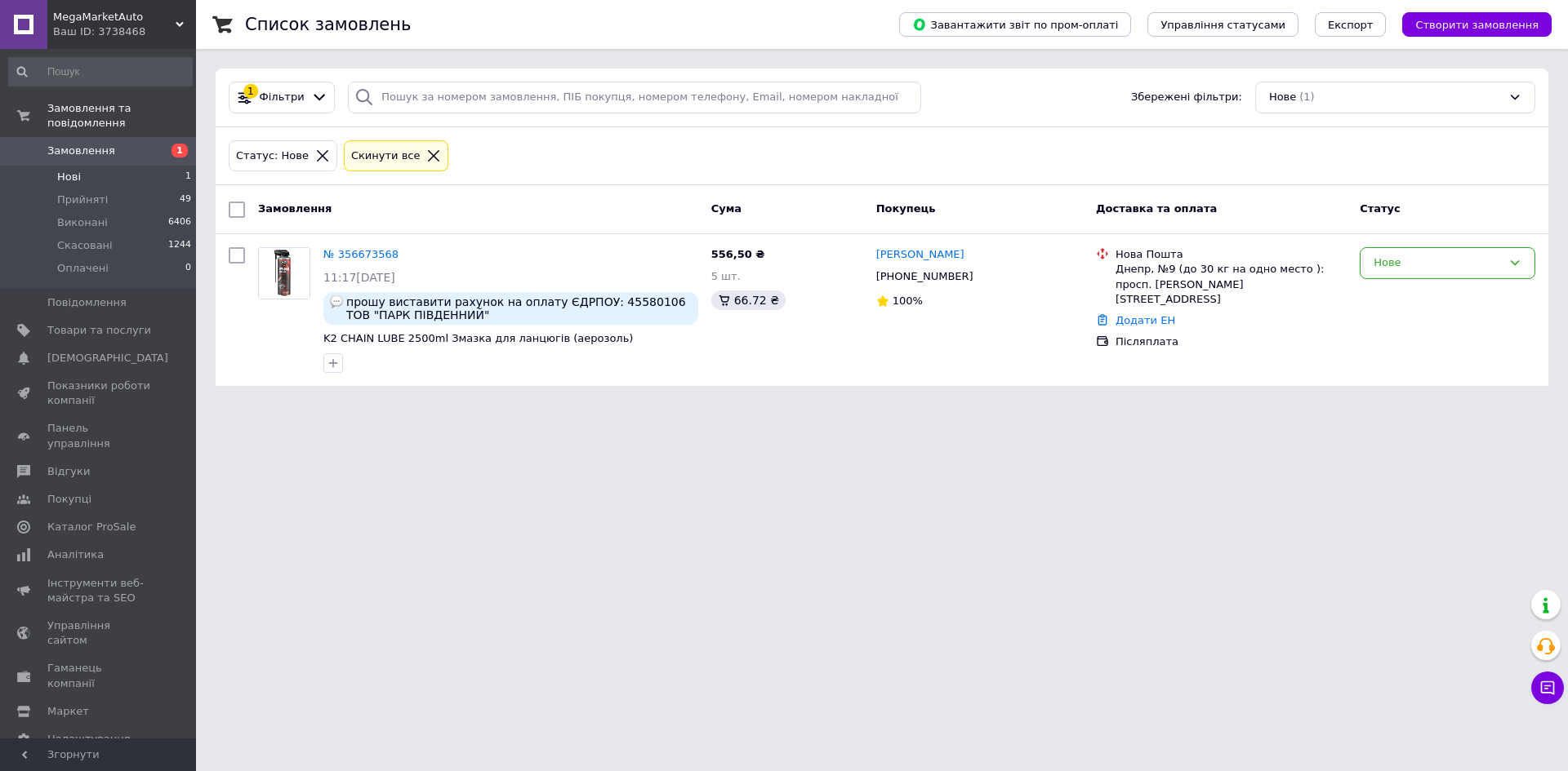
click at [1414, 406] on html "MegaMarketAuto Ваш ID: 3738468 Сайт MegaMarketAuto Кабінет покупця Перевірити с…" at bounding box center [784, 203] width 1568 height 406
drag, startPoint x: 86, startPoint y: 156, endPoint x: 158, endPoint y: 106, distance: 87.7
click at [86, 166] on li "Нові 1" at bounding box center [100, 178] width 201 height 23
click at [168, 257] on li "Оплачені 1" at bounding box center [100, 272] width 201 height 31
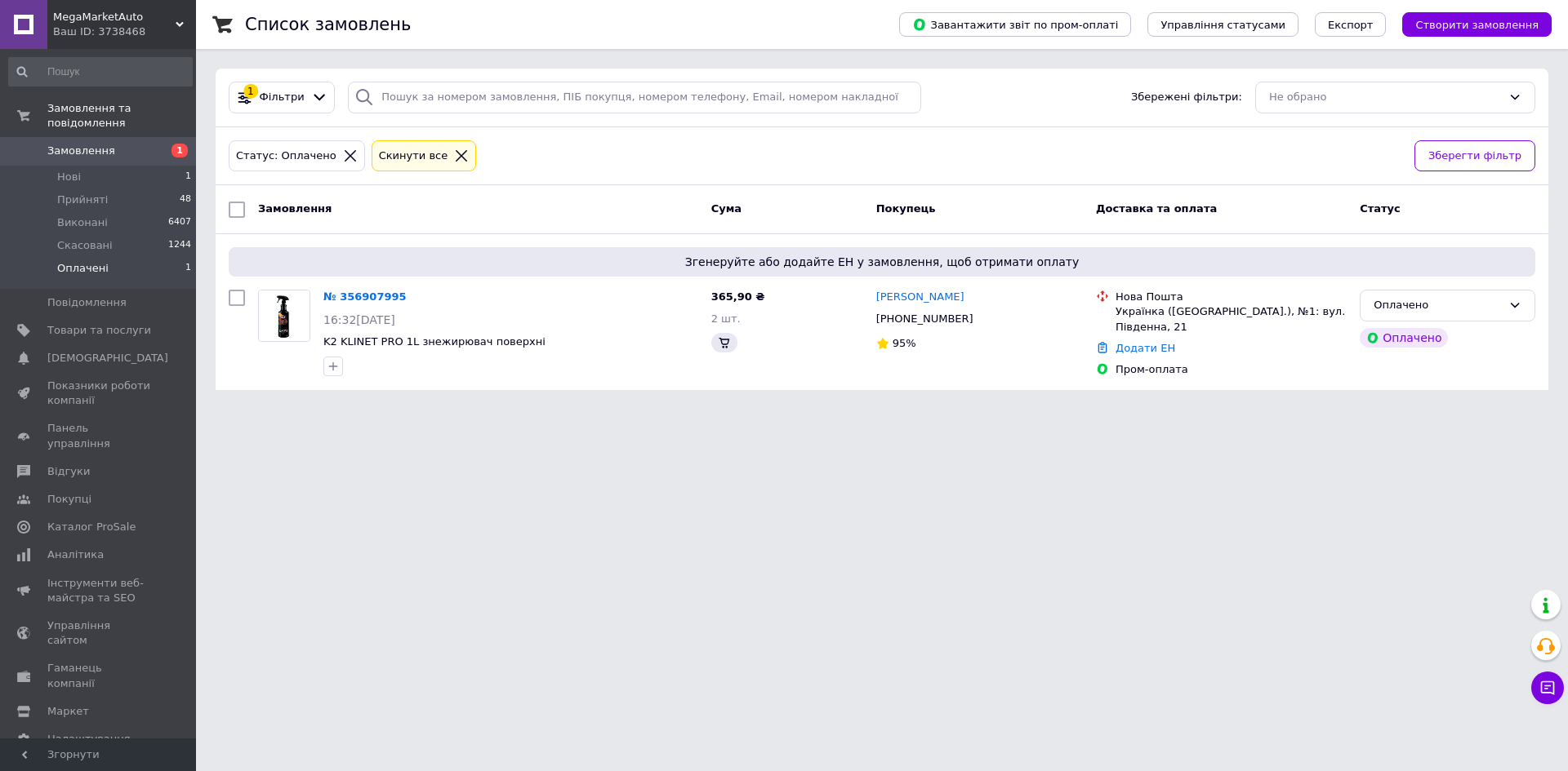
click at [946, 410] on html "MegaMarketAuto Ваш ID: 3738468 Сайт MegaMarketAuto Кабінет покупця Перевірити с…" at bounding box center [784, 204] width 1568 height 410
click at [346, 295] on link "№ 356907995" at bounding box center [364, 297] width 83 height 12
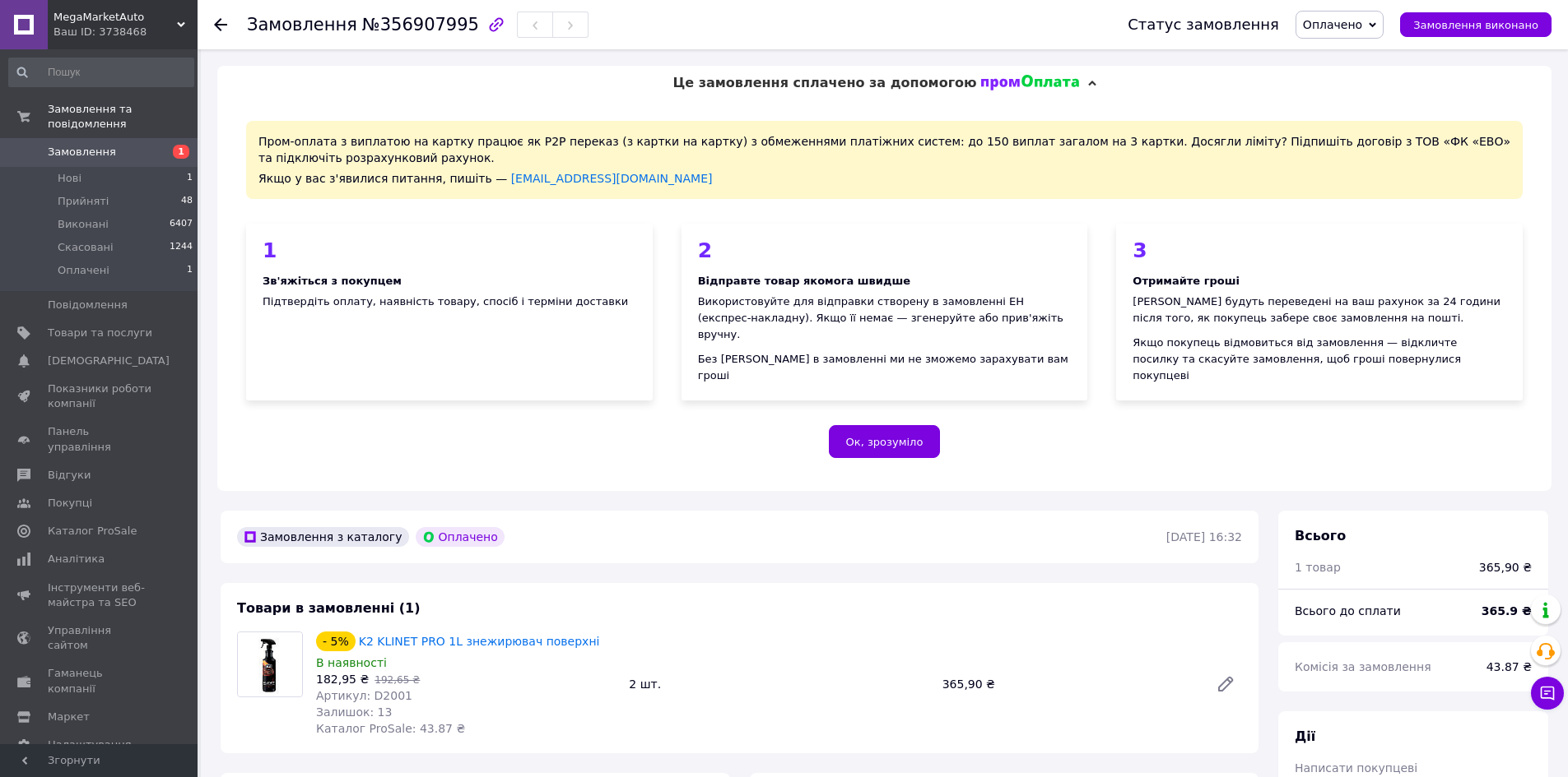
click at [1375, 26] on icon at bounding box center [1372, 25] width 7 height 7
click at [1353, 51] on li "Прийнято" at bounding box center [1340, 57] width 86 height 24
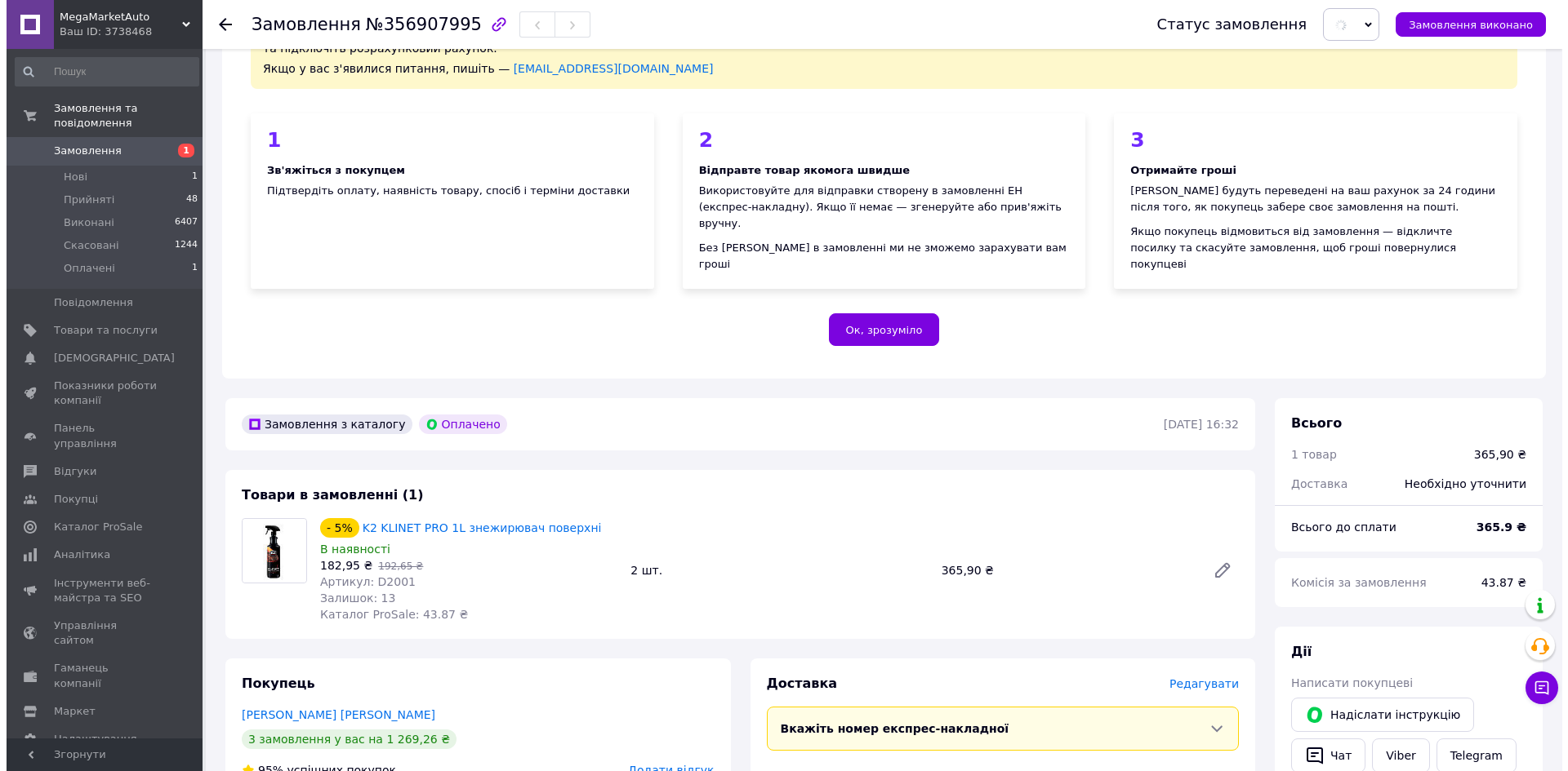
scroll to position [408, 0]
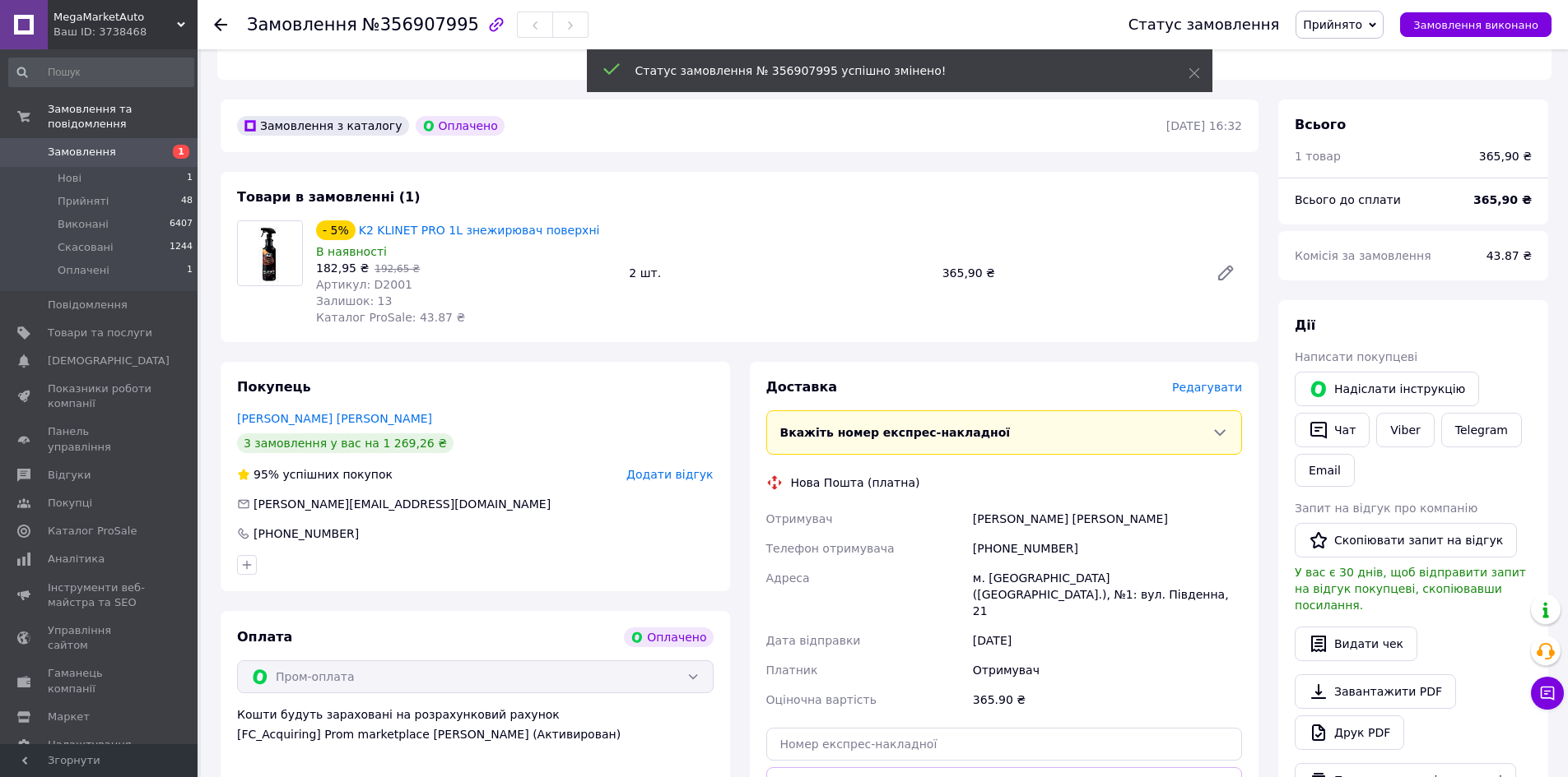
click at [1223, 381] on span "Редагувати" at bounding box center [1207, 388] width 70 height 13
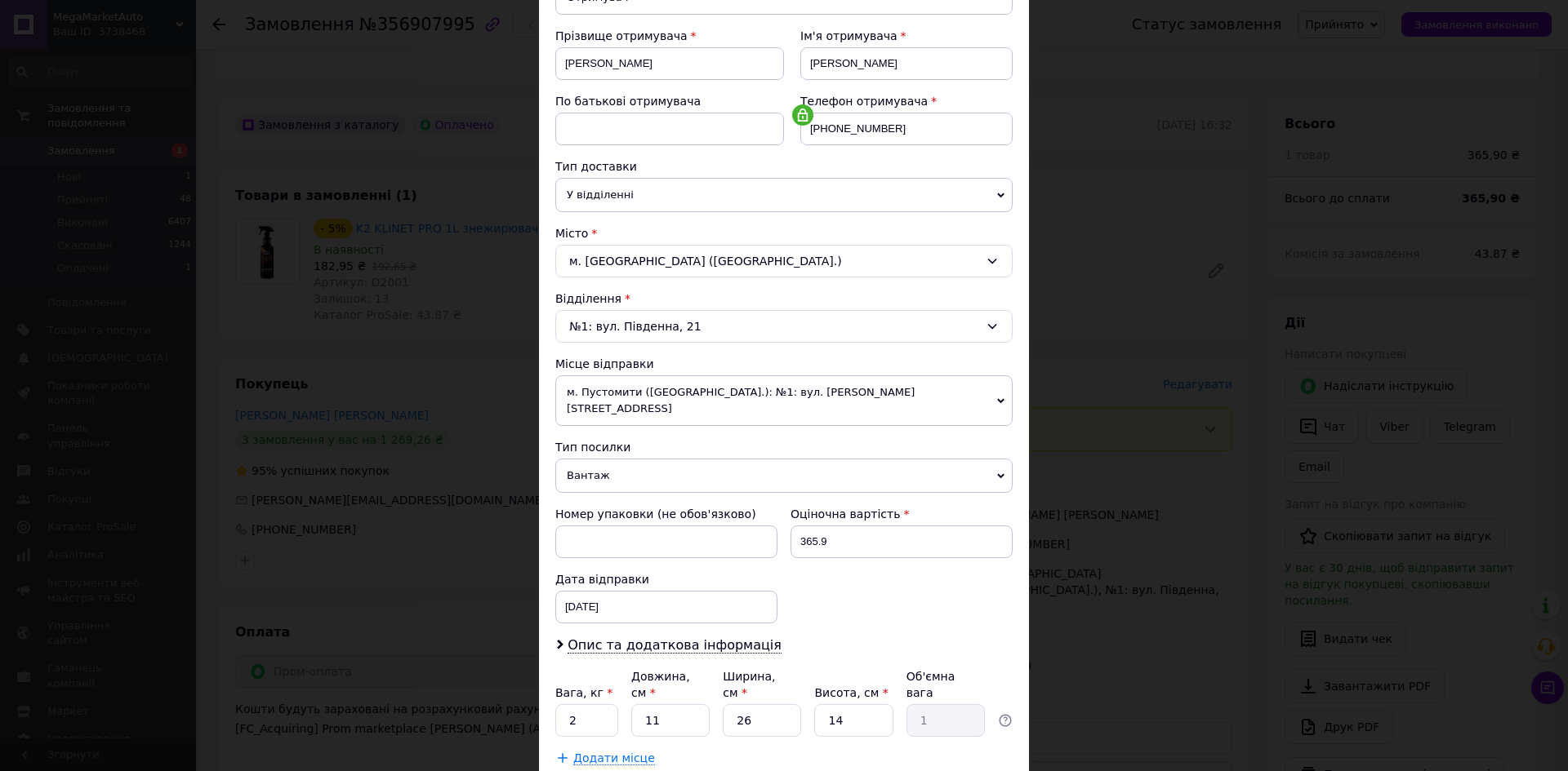
scroll to position [245, 0]
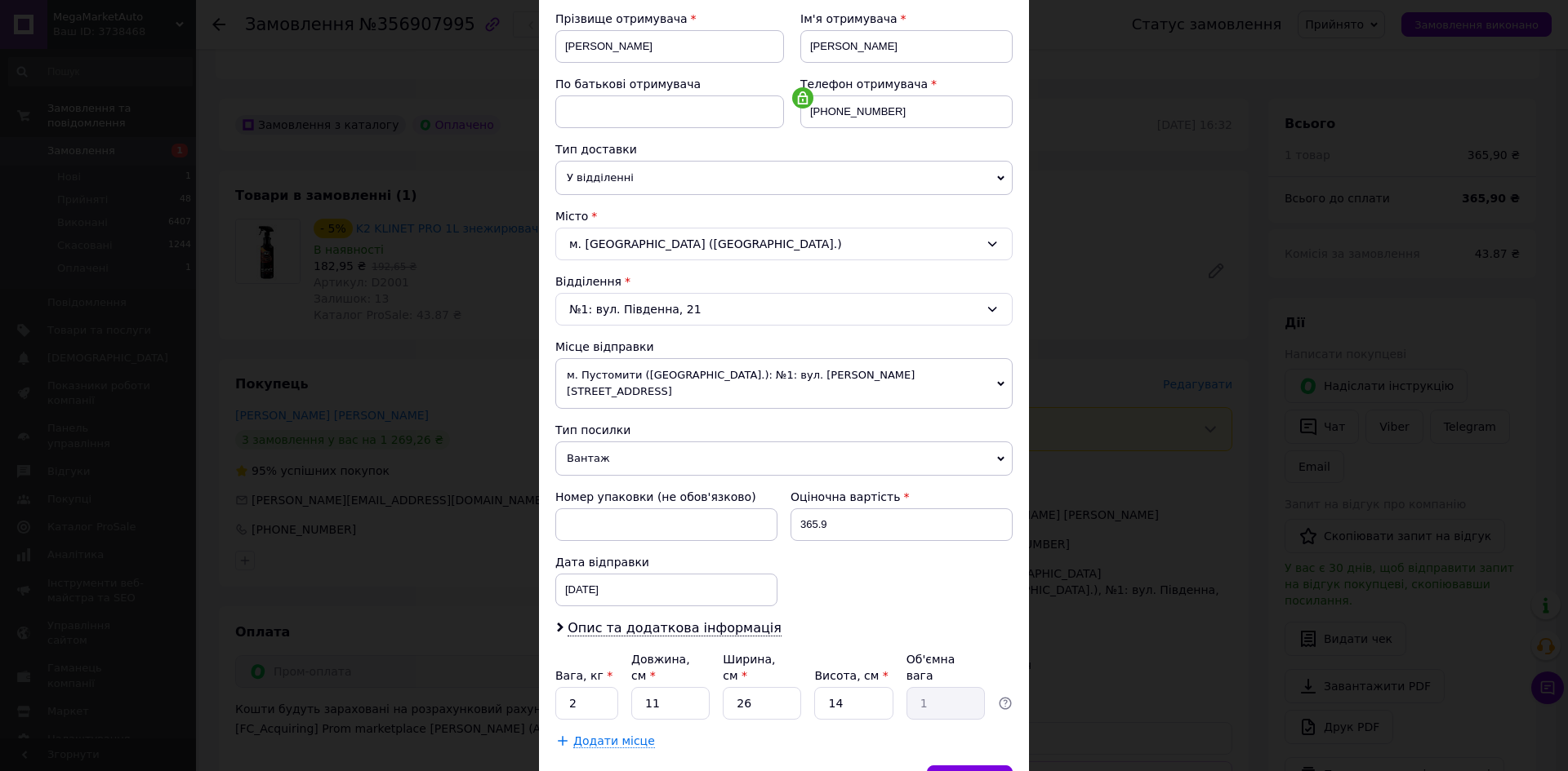
click at [710, 376] on span "м. Пустомити (Львівська обл.): №1: вул. Грушевського, 11а" at bounding box center [784, 384] width 457 height 51
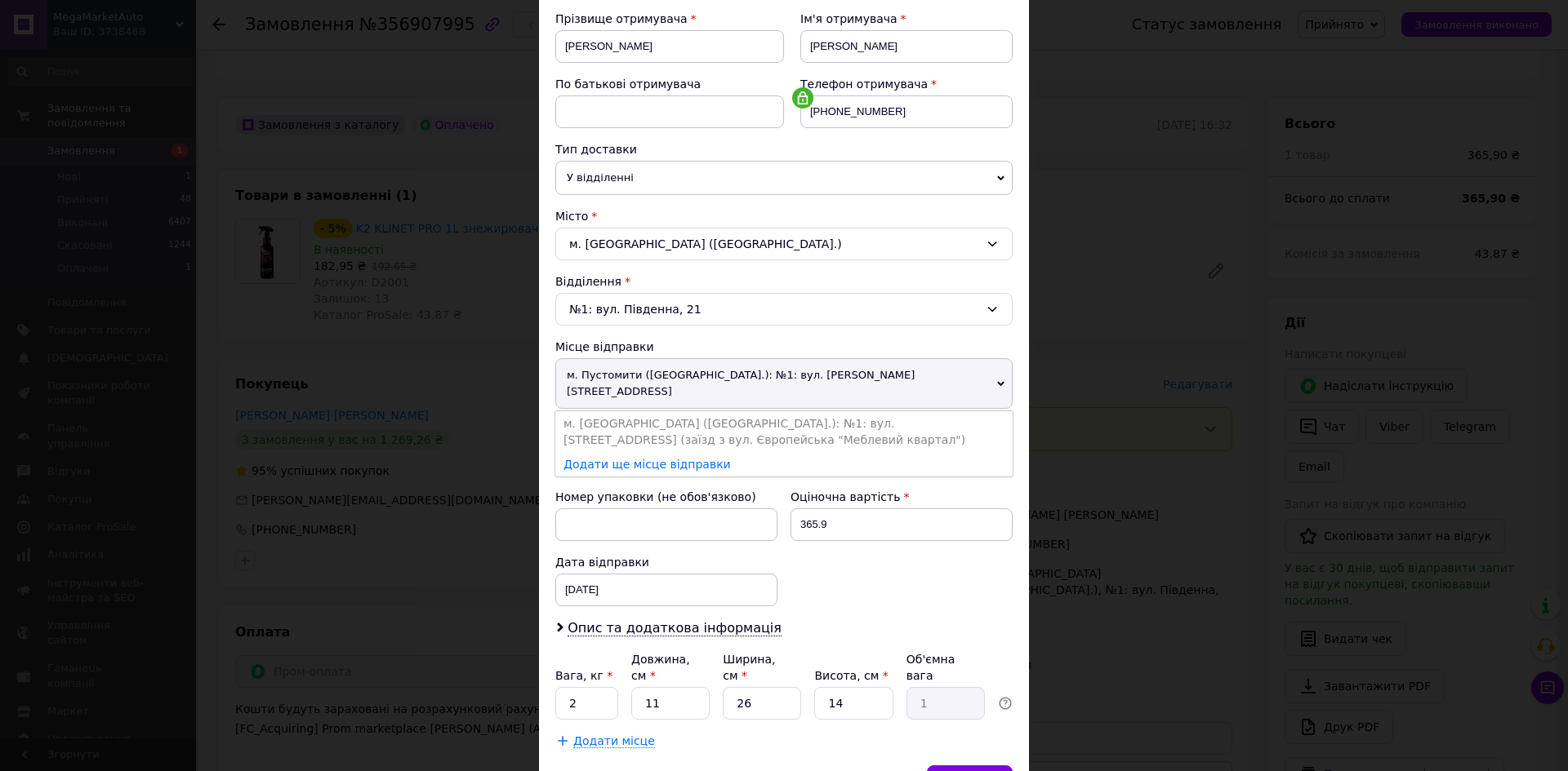
click at [712, 382] on span "м. Пустомити (Львівська обл.): №1: вул. Грушевського, 11а" at bounding box center [784, 384] width 457 height 51
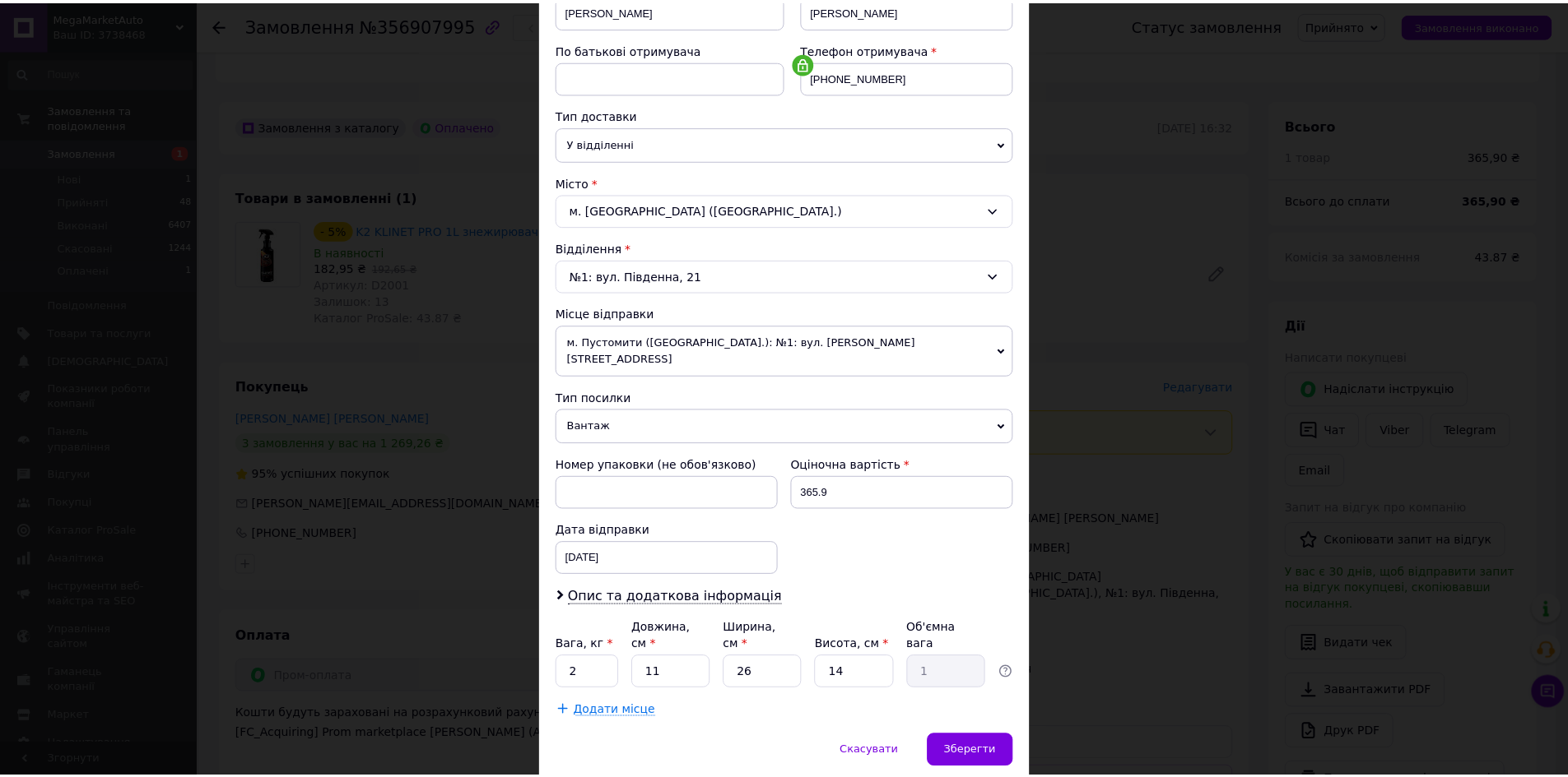
scroll to position [315, 0]
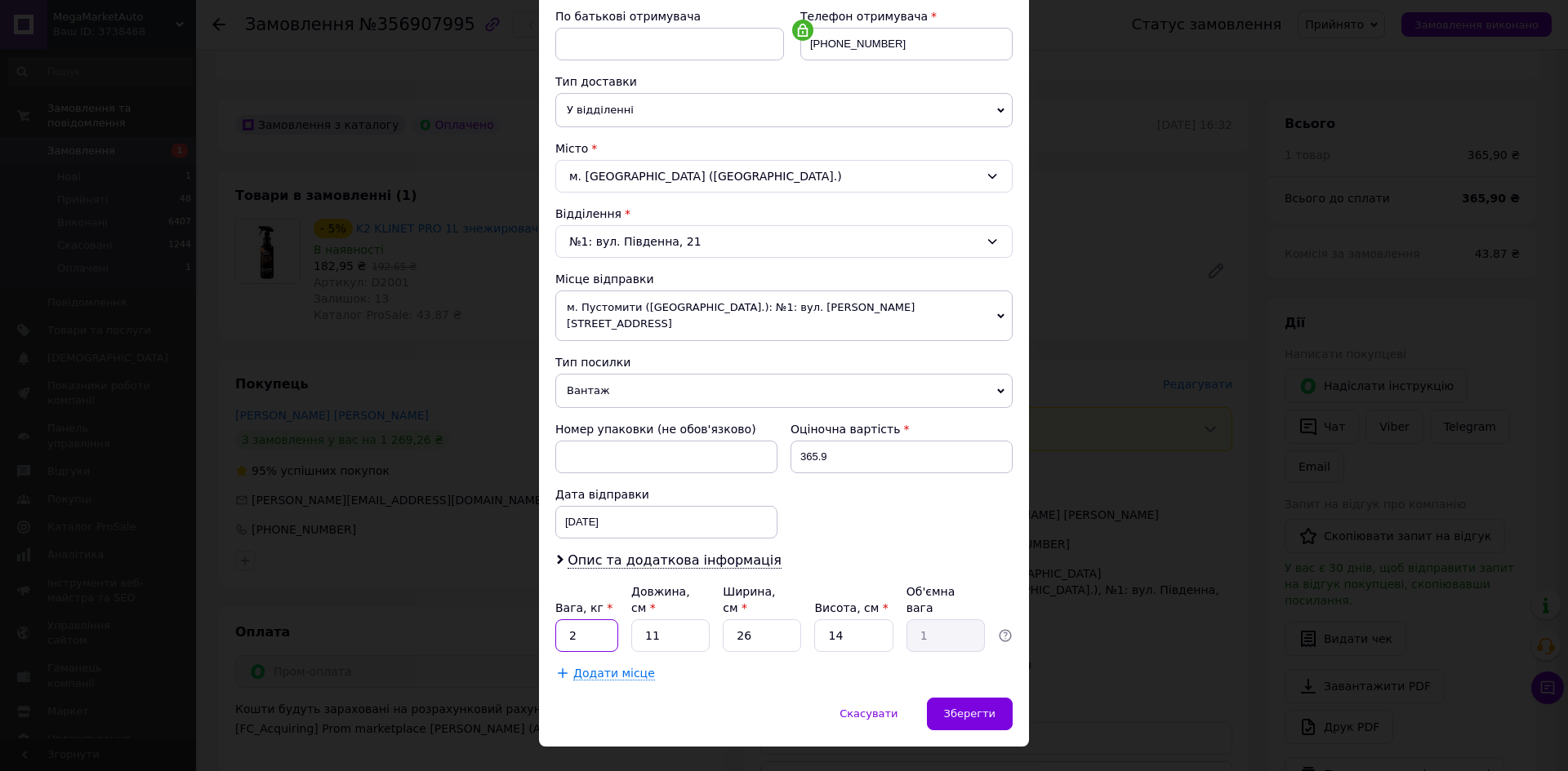
click at [580, 619] on input "2" at bounding box center [587, 635] width 63 height 33
type input "2"
type input "0.18"
type input "20"
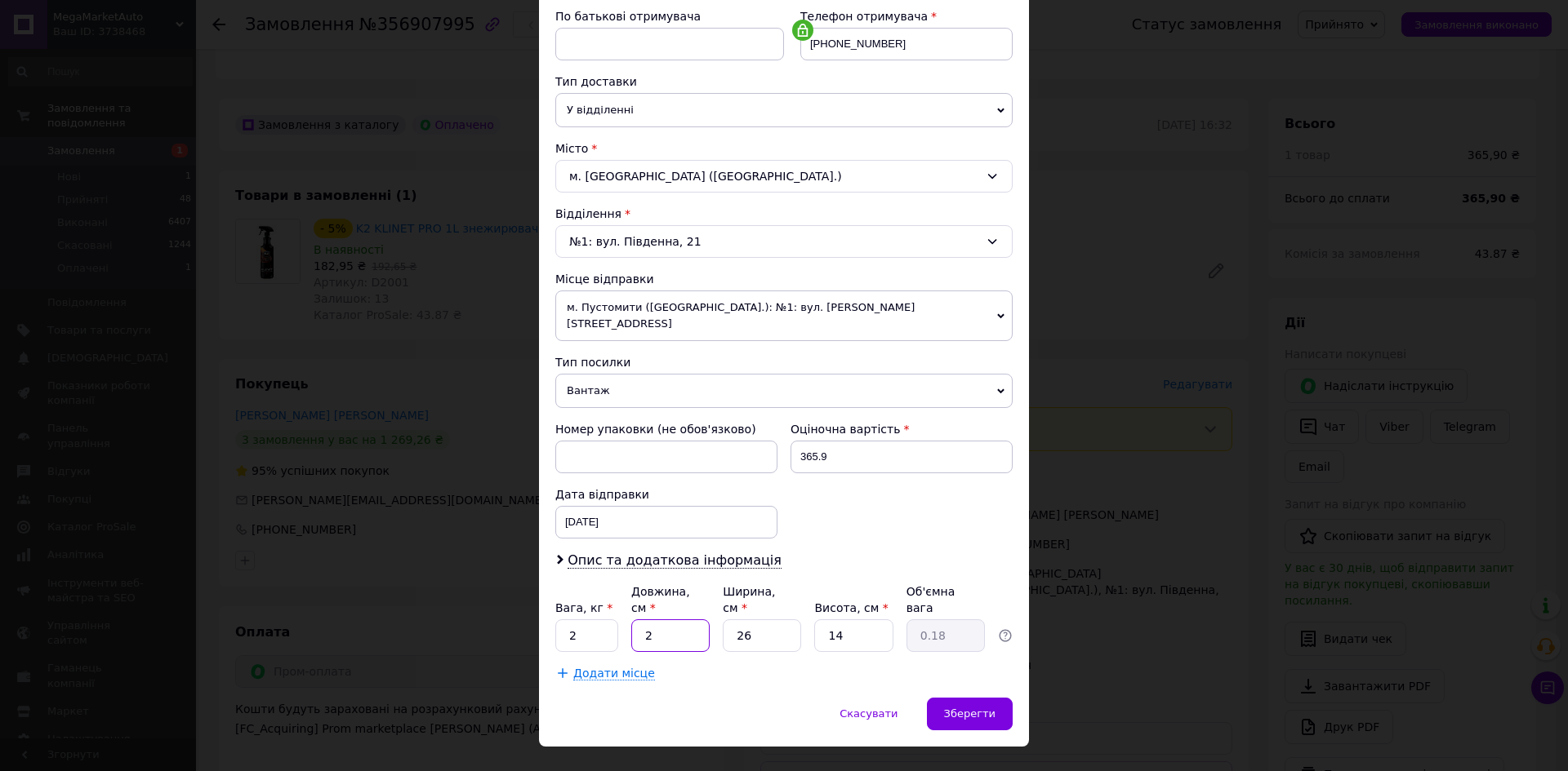
type input "1.82"
type input "20"
type input "2"
type input "0.14"
type input "25"
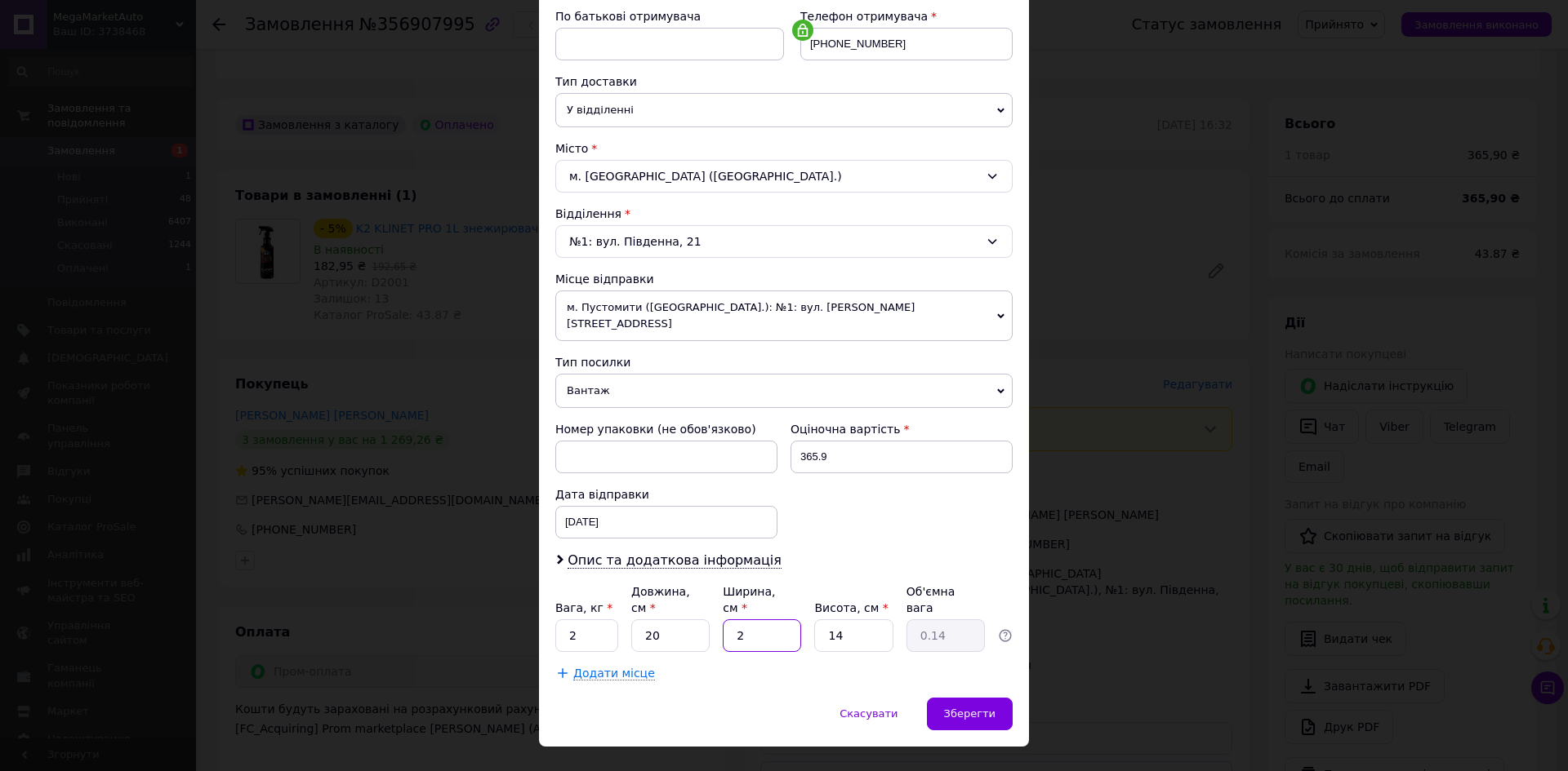
type input "1.75"
type input "25"
type input "2"
type input "0.25"
type input "20"
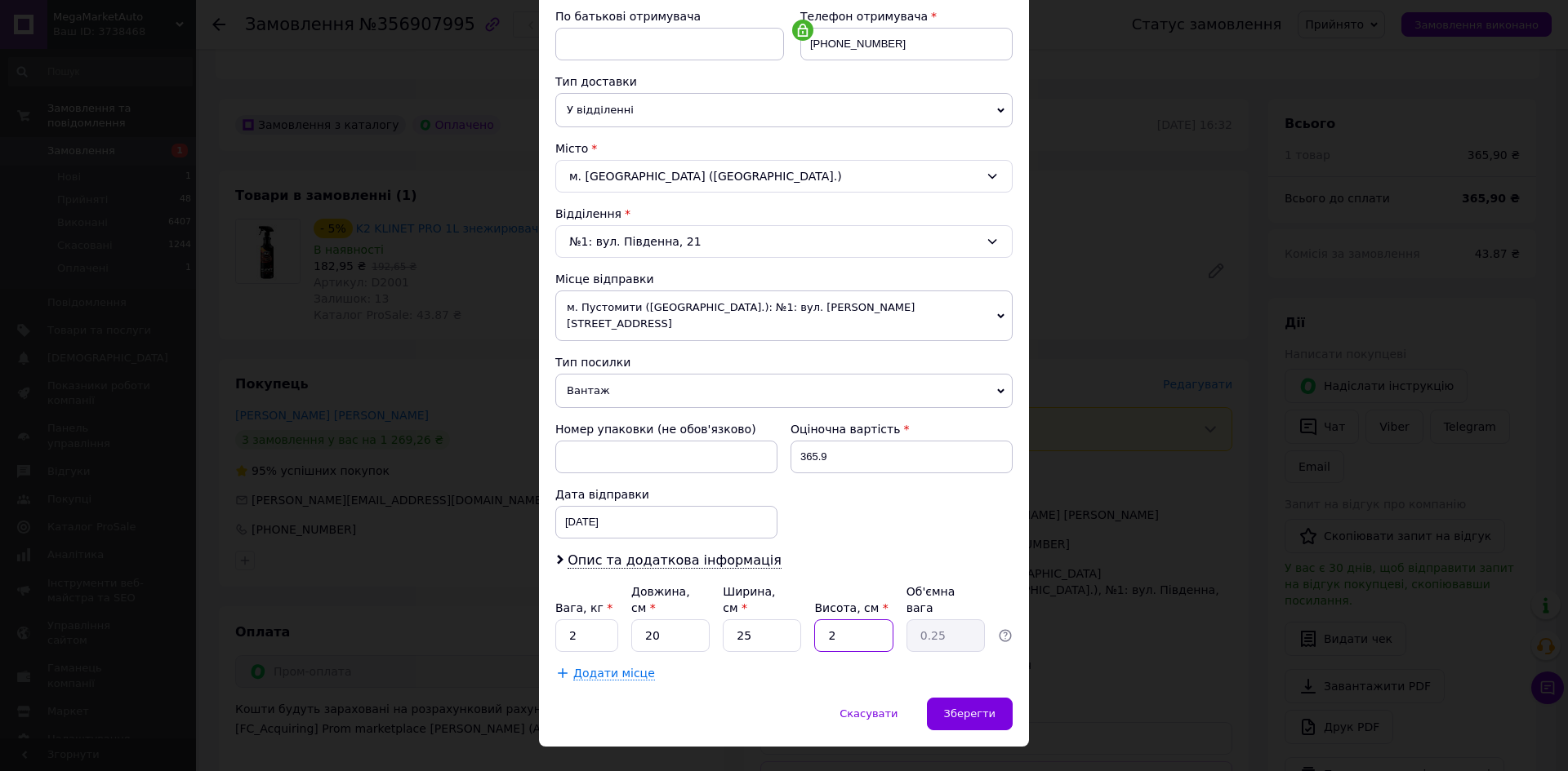
type input "2.5"
type input "20"
click at [955, 708] on span "Зберегти" at bounding box center [970, 714] width 52 height 12
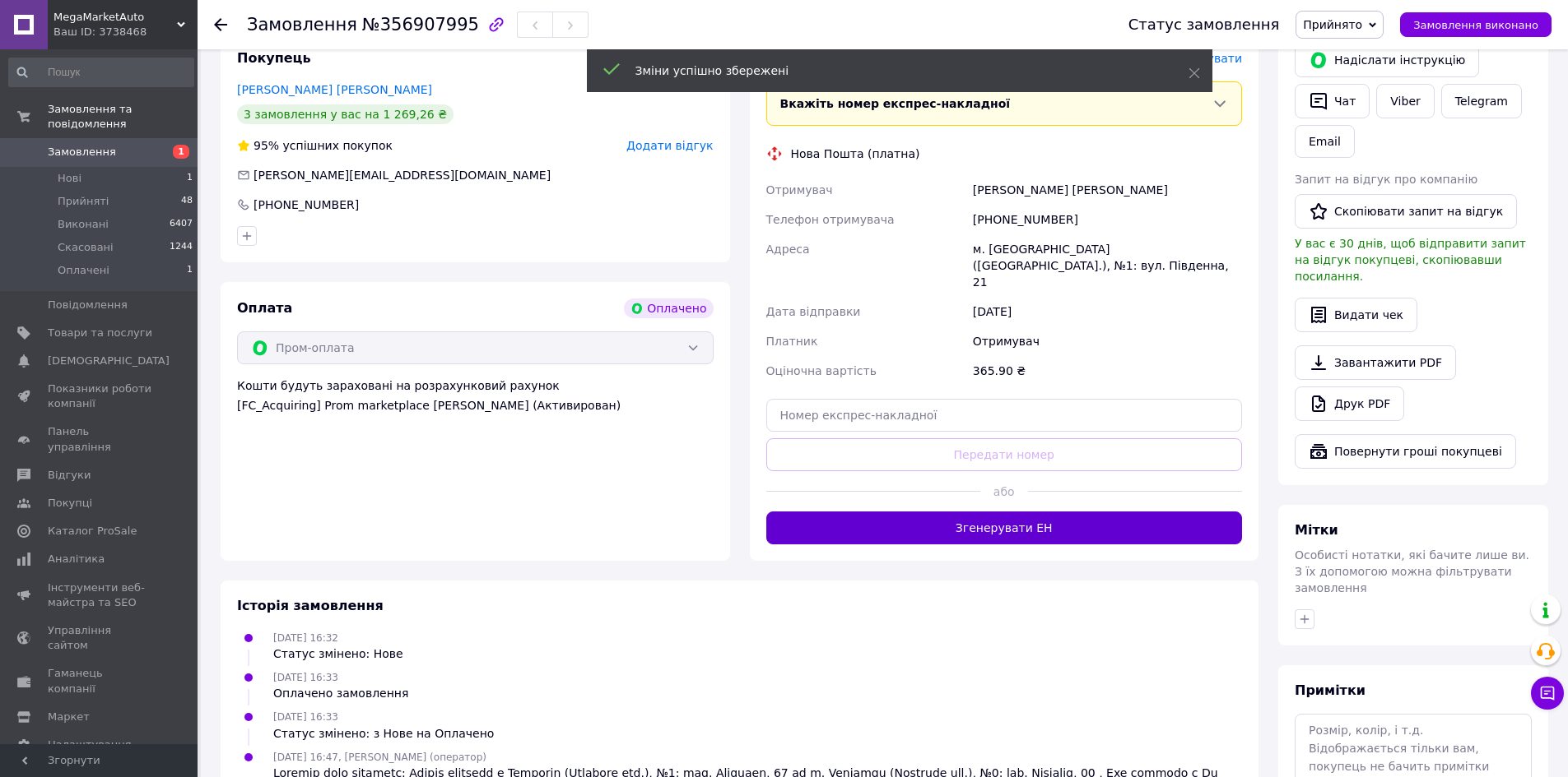
click at [997, 512] on button "Згенерувати ЕН" at bounding box center [1005, 528] width 477 height 33
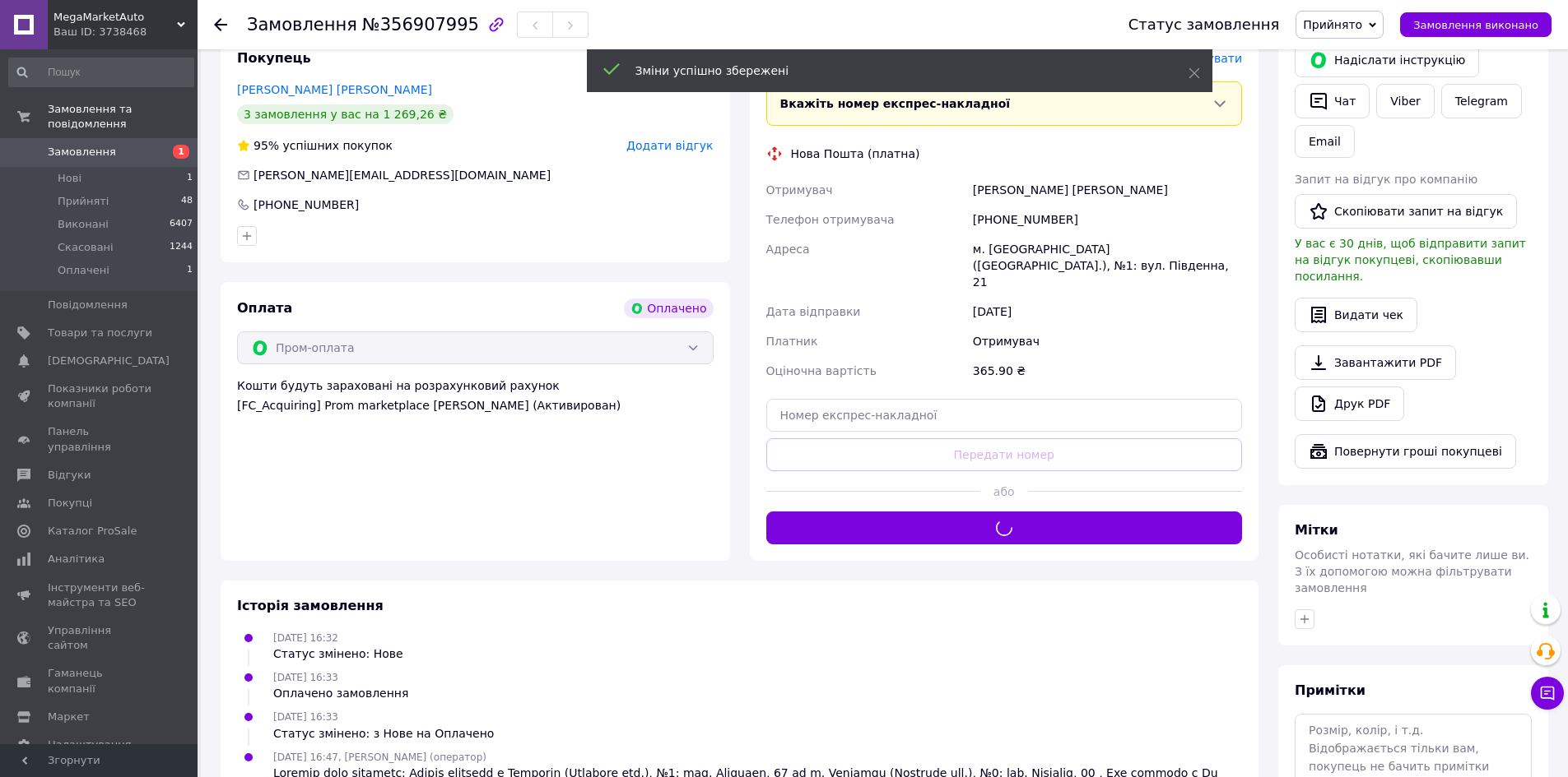
scroll to position [494, 0]
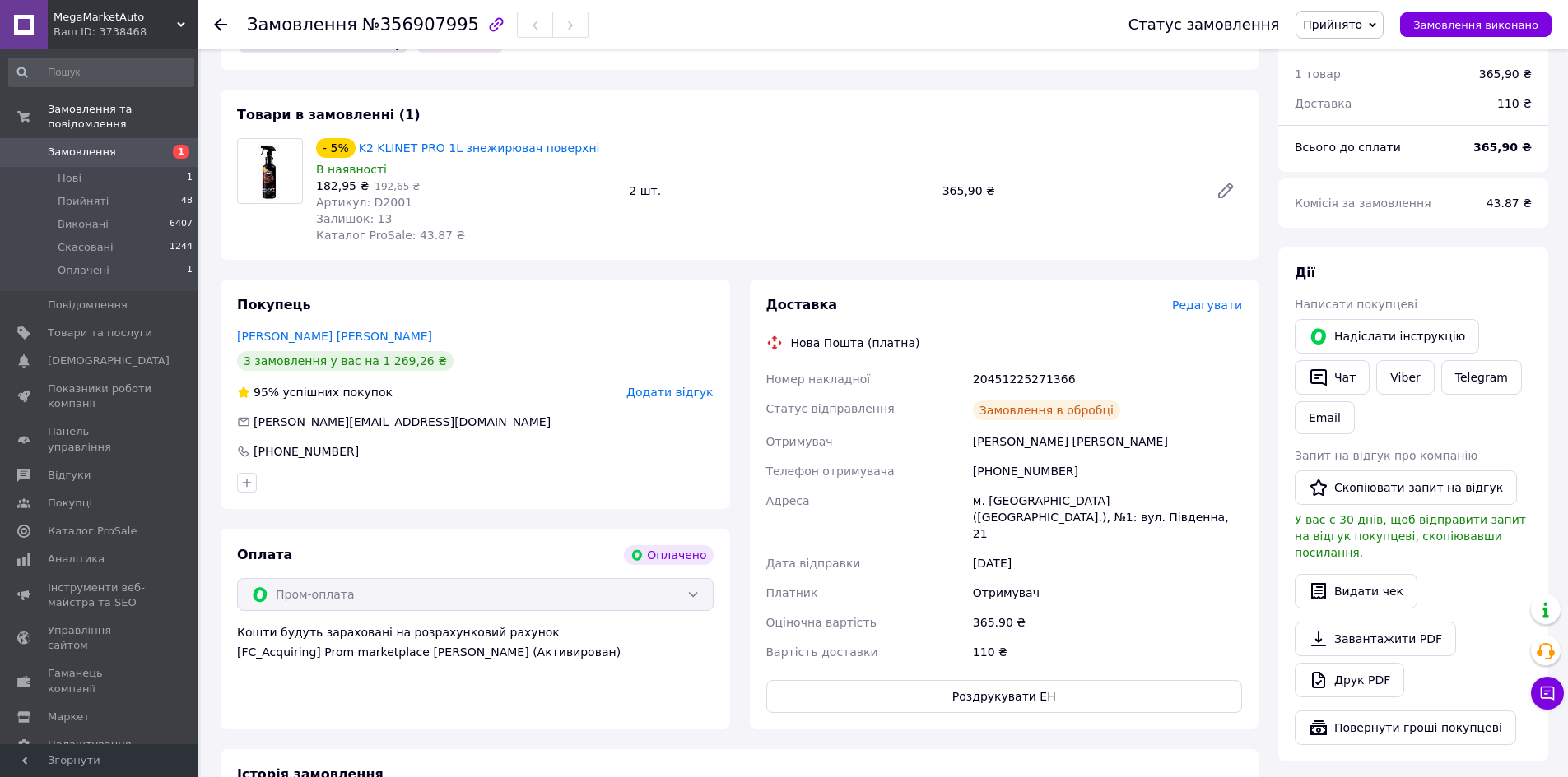
click at [1016, 364] on div "20451225271366" at bounding box center [1107, 379] width 275 height 30
copy div "20451225271366"
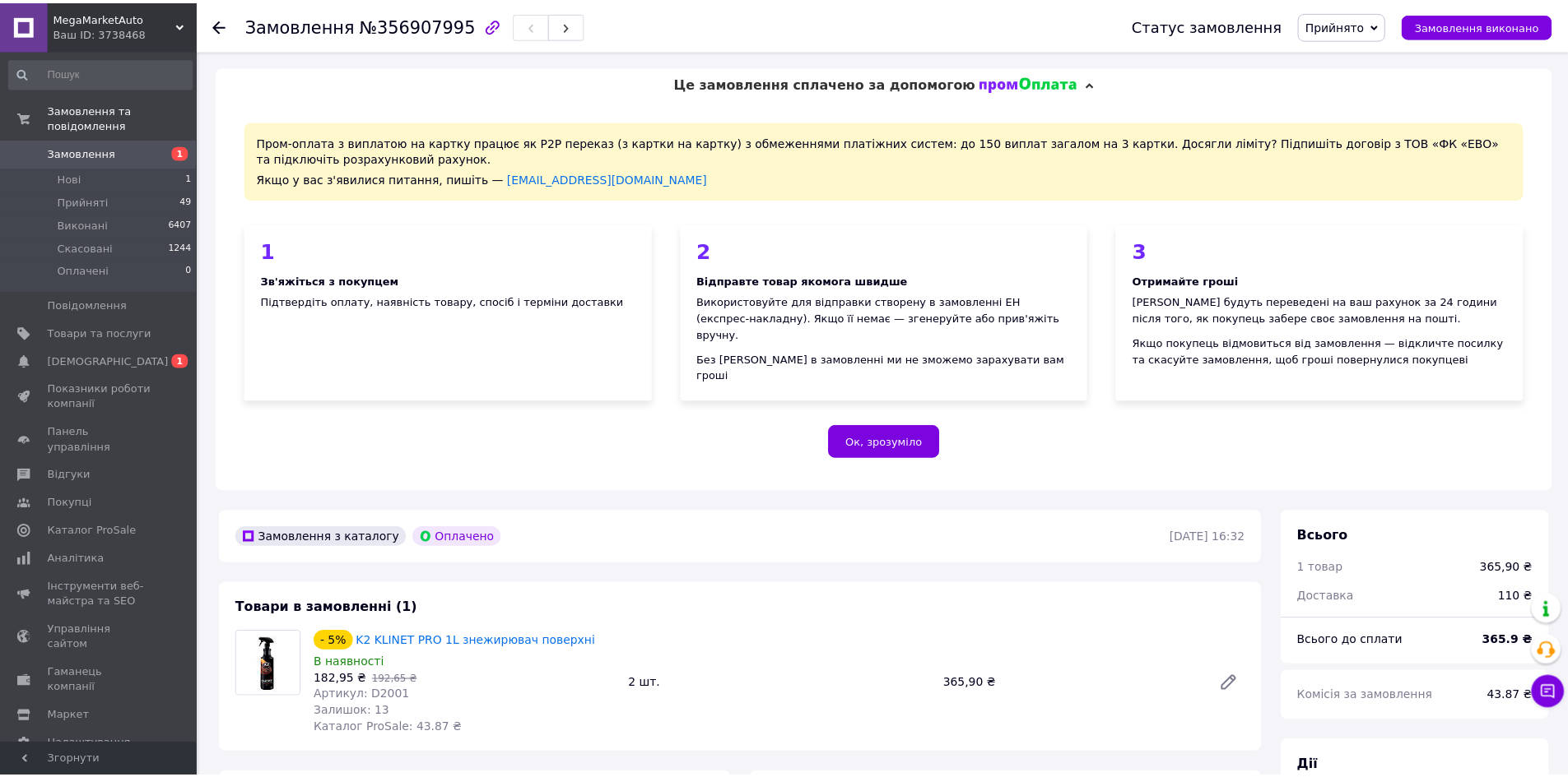
scroll to position [420, 0]
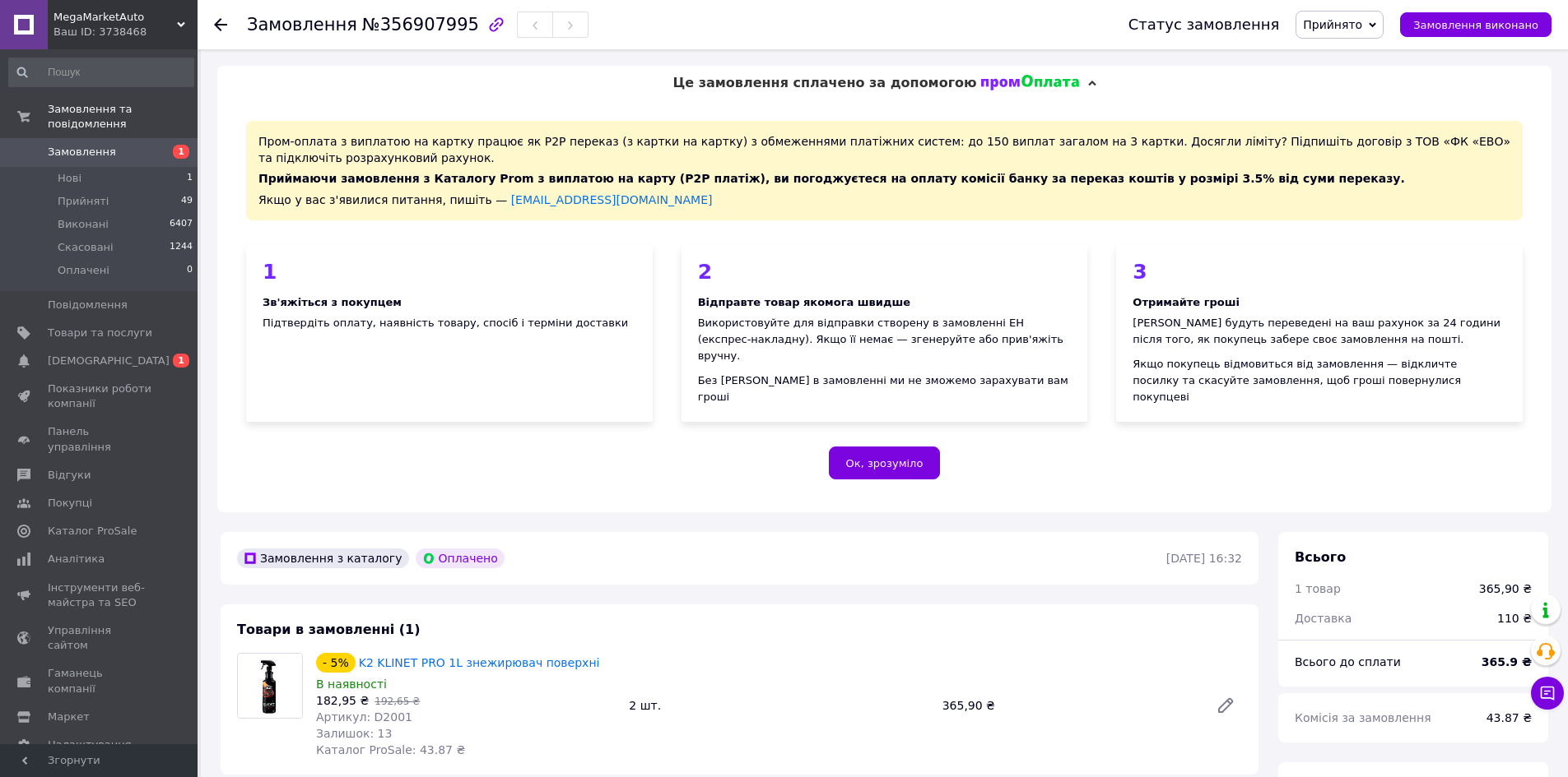
scroll to position [420, 0]
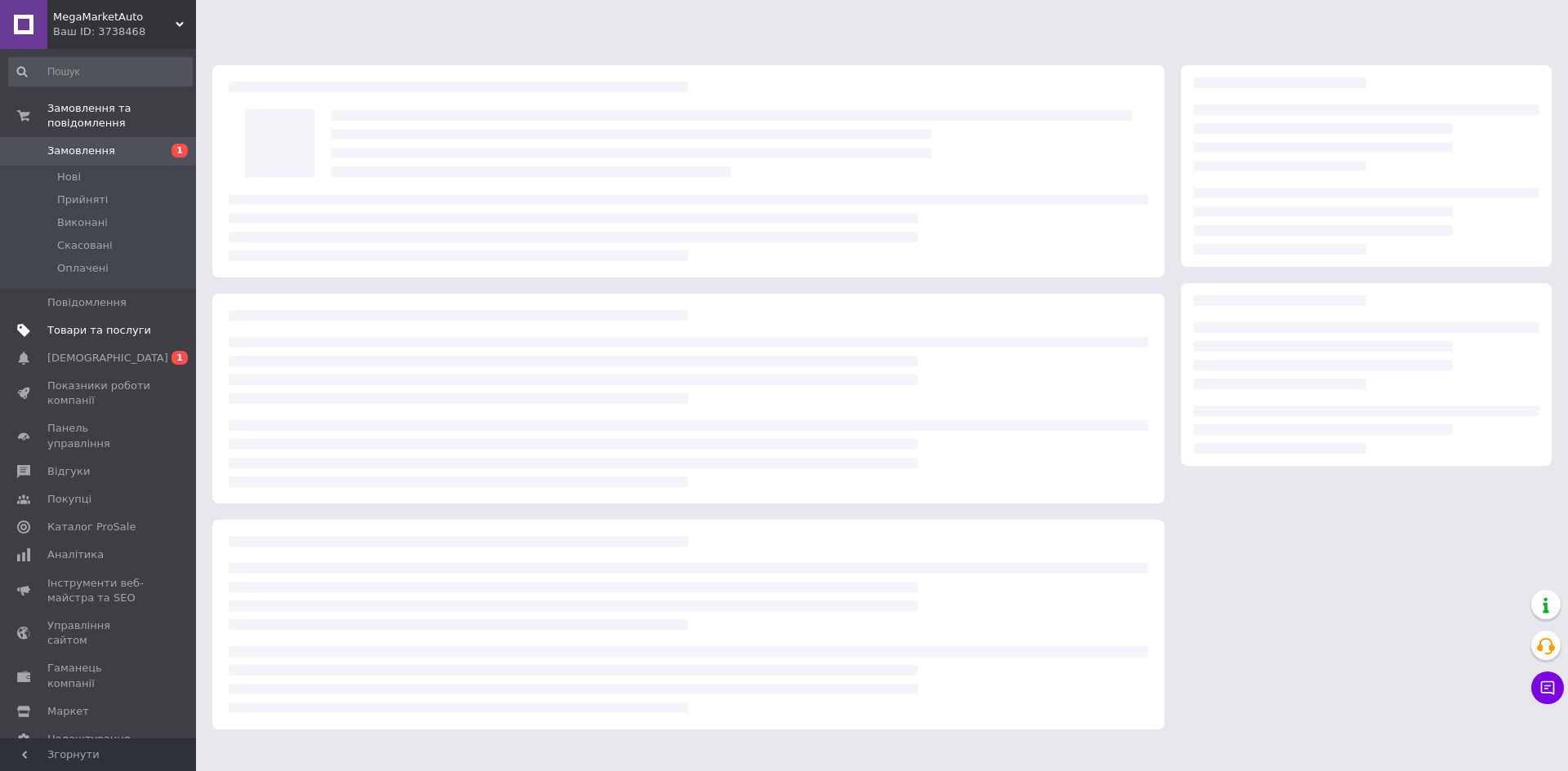
click at [120, 324] on link "Товари та послуги" at bounding box center [100, 330] width 201 height 28
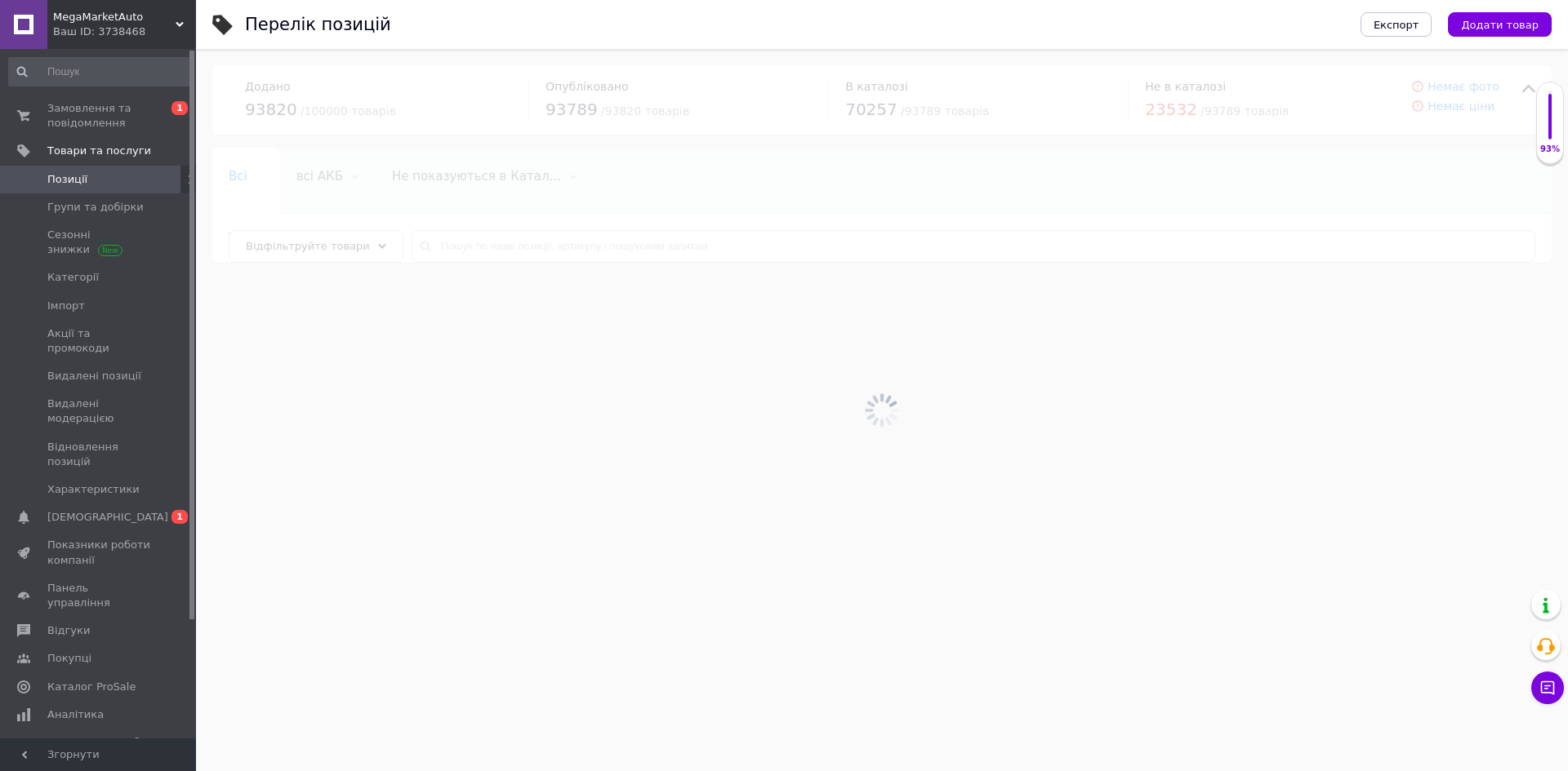
click at [121, 503] on link "Сповіщення 0 1" at bounding box center [100, 517] width 201 height 28
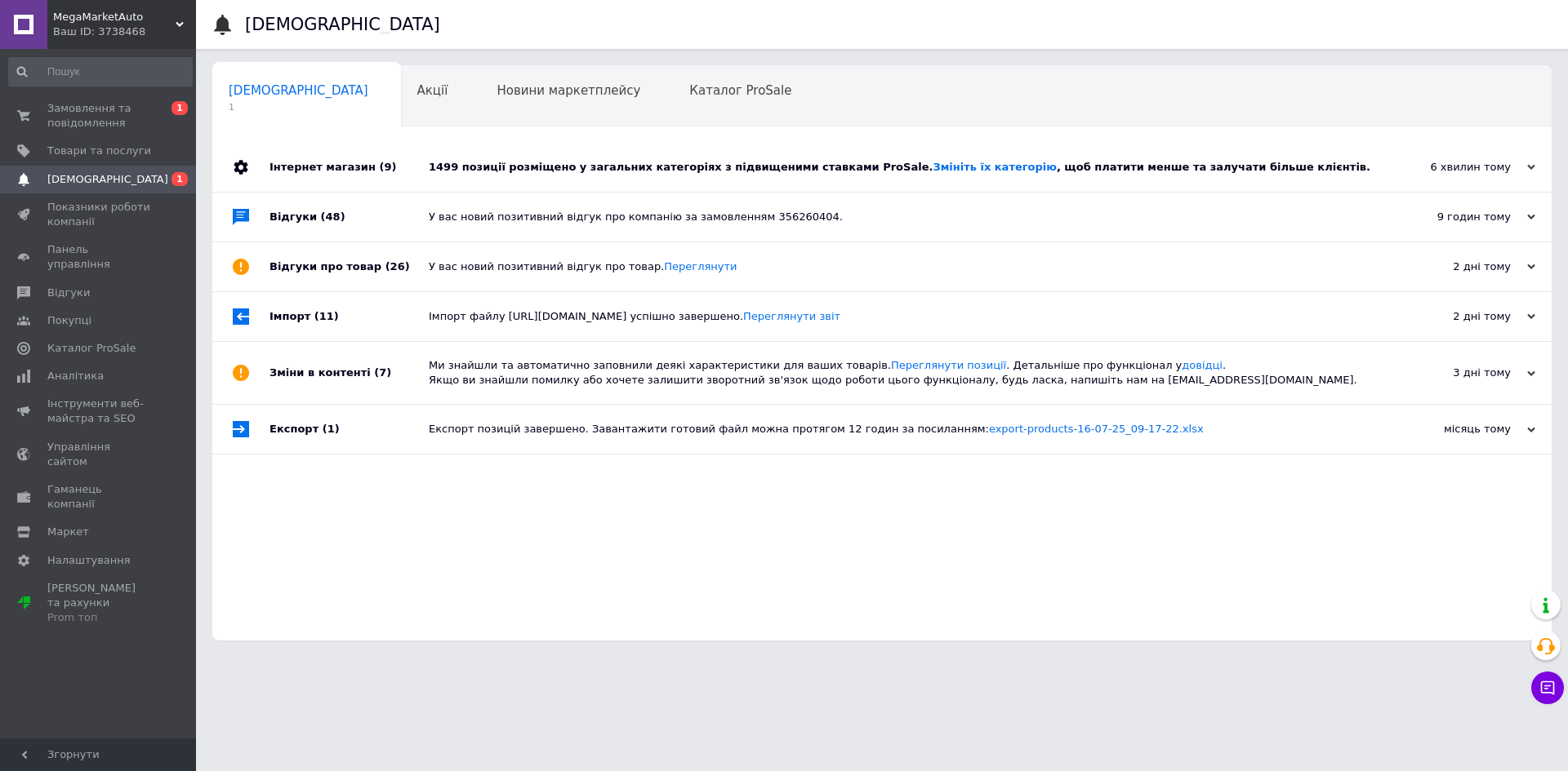
click at [1242, 162] on div "1499 позиції розміщено у загальних категоріях з підвищеними ставками ProSale. З…" at bounding box center [900, 167] width 944 height 14
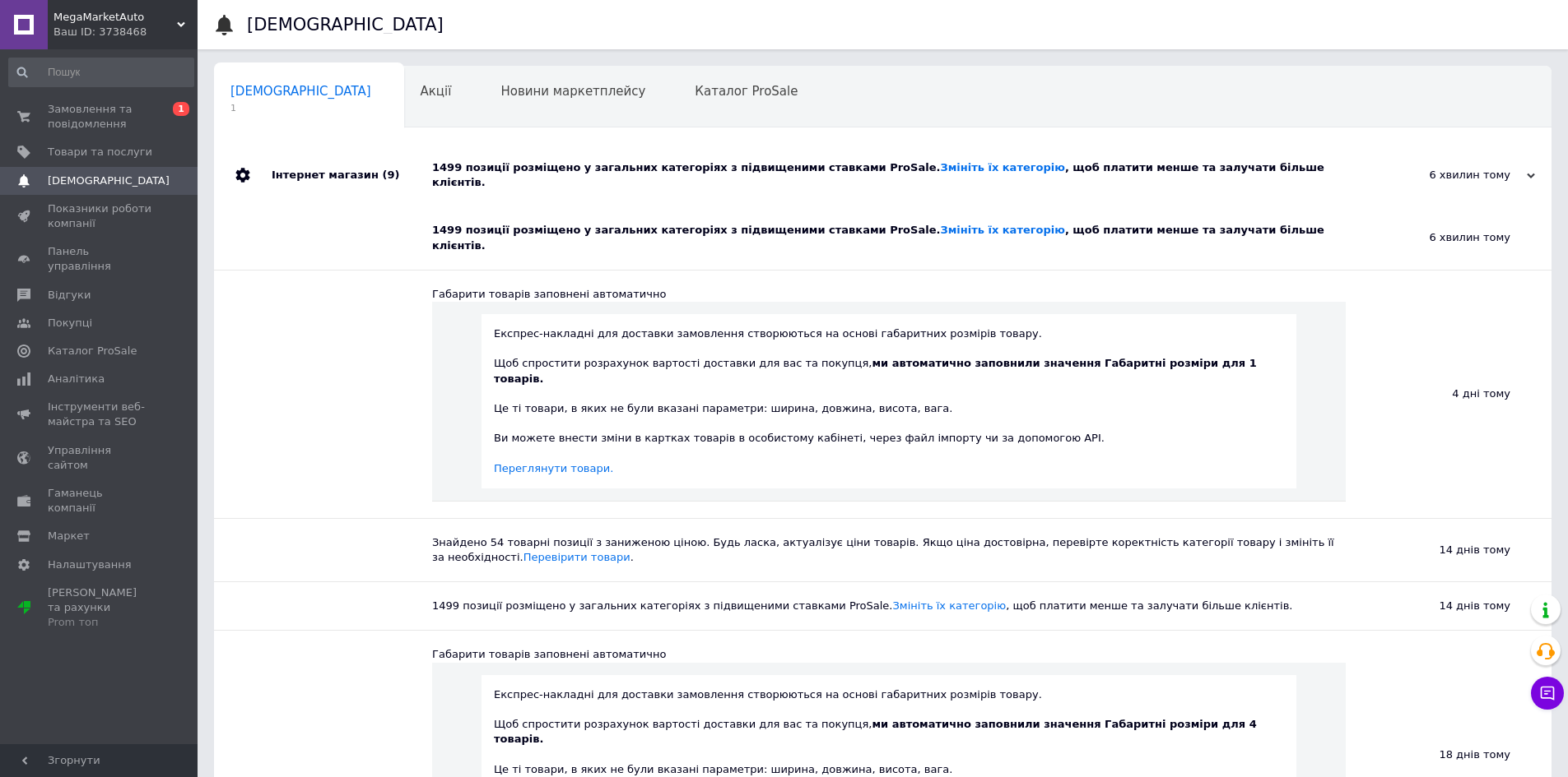
drag, startPoint x: 1282, startPoint y: 171, endPoint x: 1236, endPoint y: 169, distance: 46.0
click at [1281, 172] on div "1499 позиції розміщено у загальних категоріях з підвищеними ставками ProSale. З…" at bounding box center [900, 174] width 938 height 30
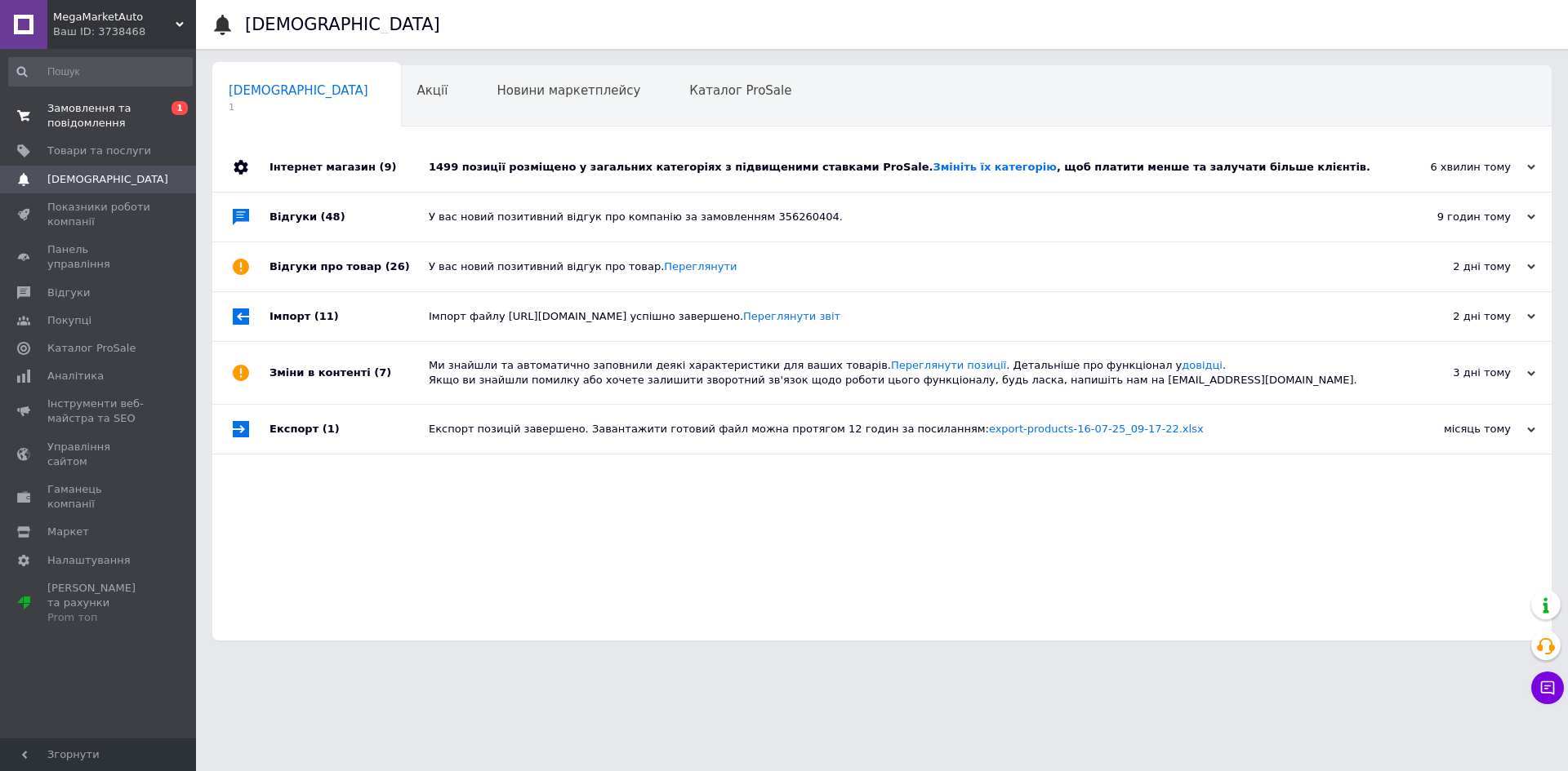
click at [91, 95] on link "Замовлення та повідомлення 0 1" at bounding box center [100, 116] width 201 height 43
